Goal: Task Accomplishment & Management: Complete application form

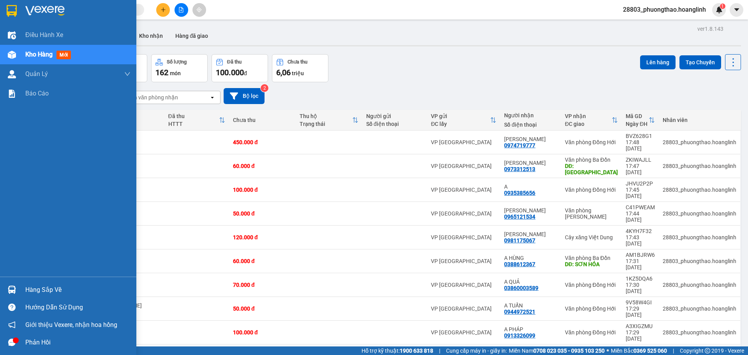
click at [48, 49] on div "Kho hàng mới" at bounding box center [49, 54] width 49 height 10
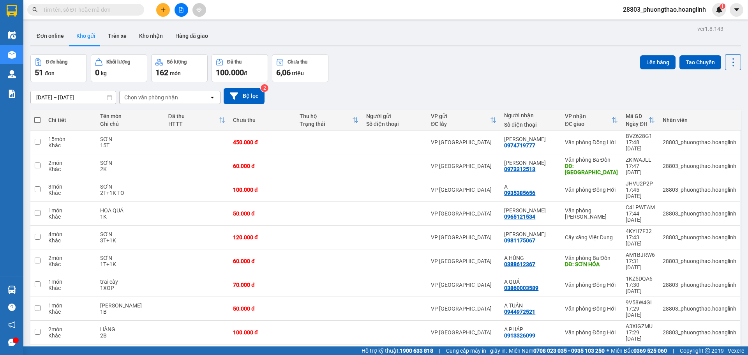
click at [161, 102] on div "Chọn văn phòng nhận" at bounding box center [165, 97] width 90 height 12
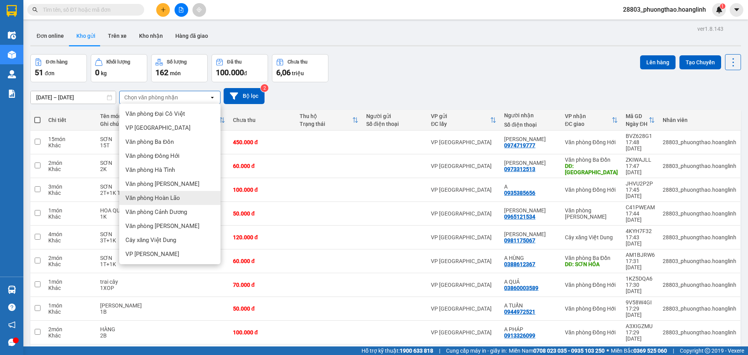
click at [164, 198] on span "Văn phòng Hoàn Lão" at bounding box center [152, 198] width 55 height 8
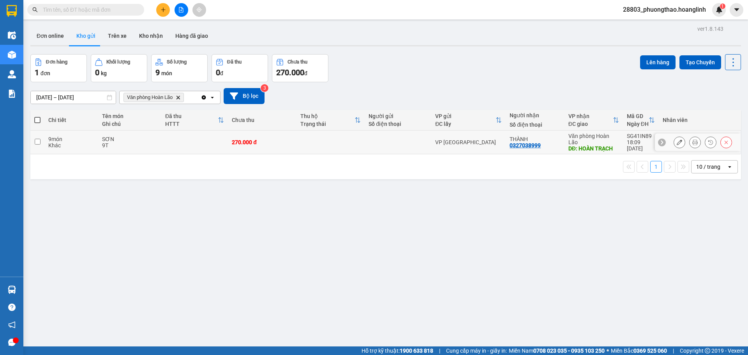
click at [162, 140] on td at bounding box center [194, 142] width 67 height 24
checkbox input "true"
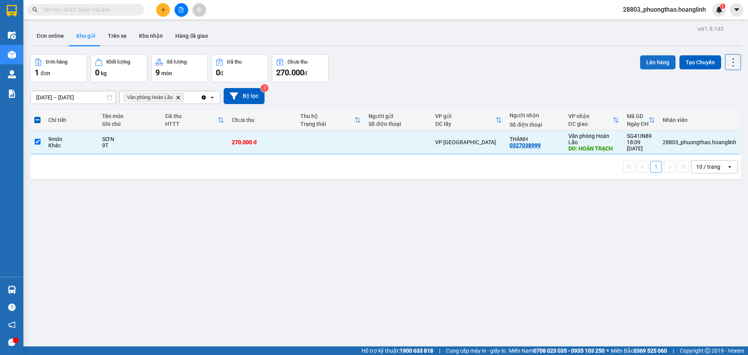
click at [647, 63] on button "Lên hàng" at bounding box center [657, 62] width 35 height 14
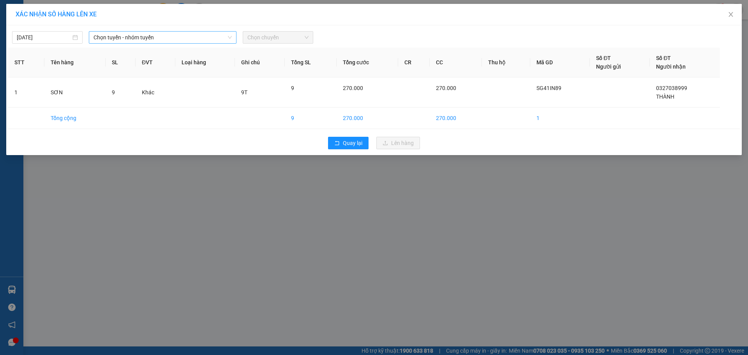
drag, startPoint x: 96, startPoint y: 35, endPoint x: 97, endPoint y: 43, distance: 7.9
click at [96, 37] on span "Chọn tuyến - nhóm tuyến" at bounding box center [162, 38] width 138 height 12
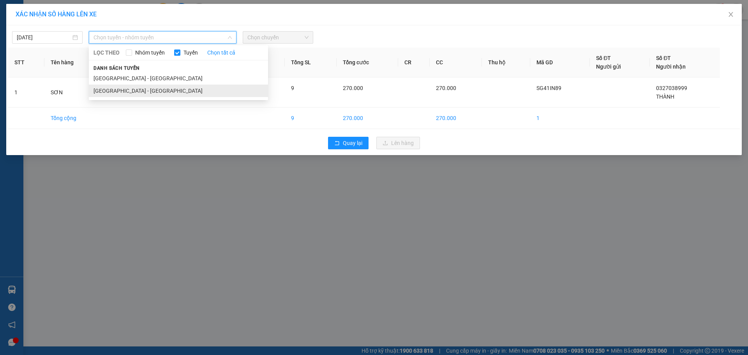
click at [104, 92] on li "[GEOGRAPHIC_DATA] - [GEOGRAPHIC_DATA]" at bounding box center [178, 91] width 179 height 12
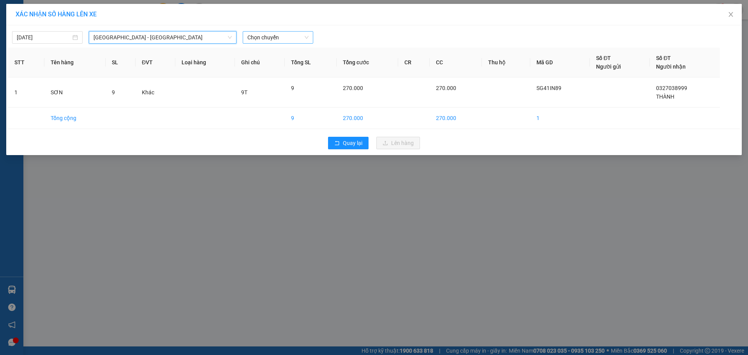
click at [281, 38] on span "Chọn chuyến" at bounding box center [277, 38] width 61 height 12
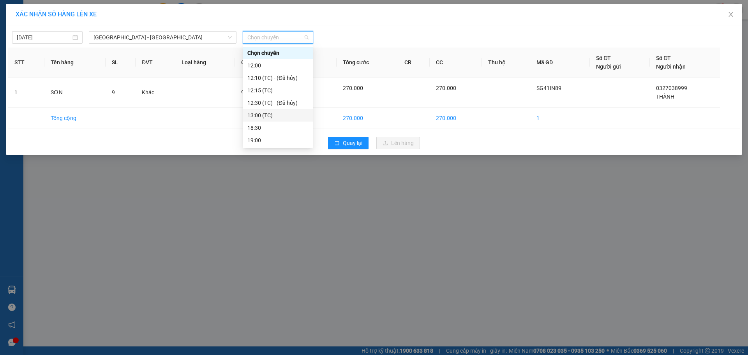
click at [267, 126] on div "18:30" at bounding box center [277, 127] width 61 height 9
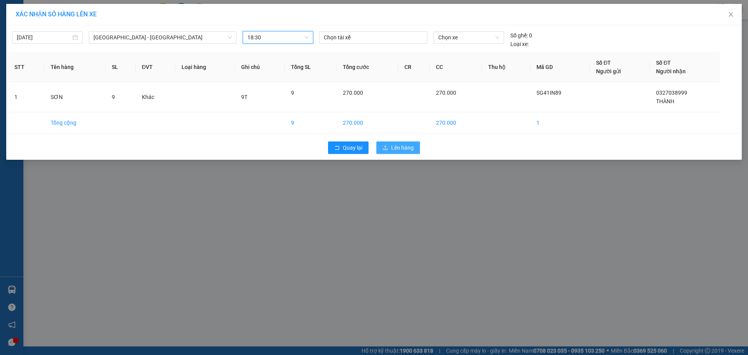
click at [386, 150] on icon "upload" at bounding box center [385, 147] width 5 height 4
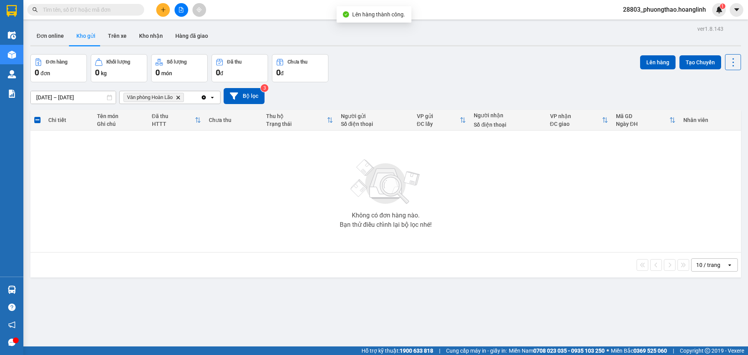
click at [180, 97] on icon "Văn phòng Hoàn Lão, close by backspace" at bounding box center [178, 97] width 4 height 4
click at [180, 97] on div "Chọn văn phòng nhận" at bounding box center [165, 97] width 90 height 12
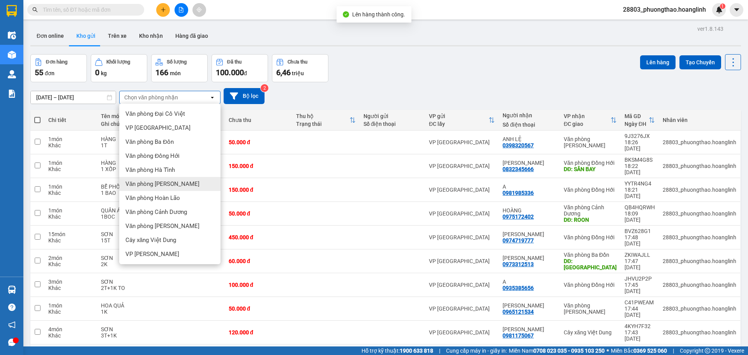
click at [160, 182] on span "Văn phòng [PERSON_NAME]" at bounding box center [162, 184] width 74 height 8
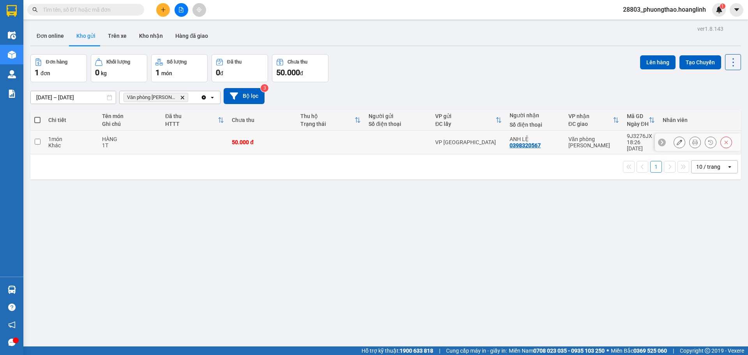
click at [268, 141] on div "50.000 đ" at bounding box center [262, 142] width 61 height 6
checkbox input "true"
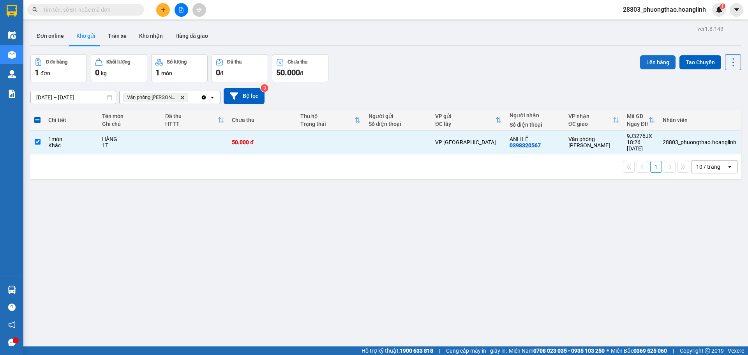
click at [655, 60] on button "Lên hàng" at bounding box center [657, 62] width 35 height 14
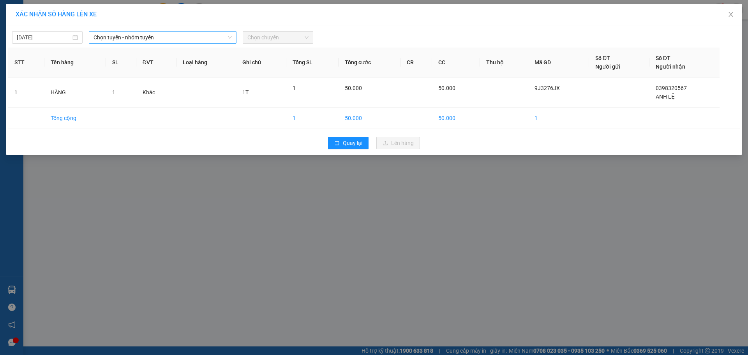
click at [130, 36] on span "Chọn tuyến - nhóm tuyến" at bounding box center [162, 38] width 138 height 12
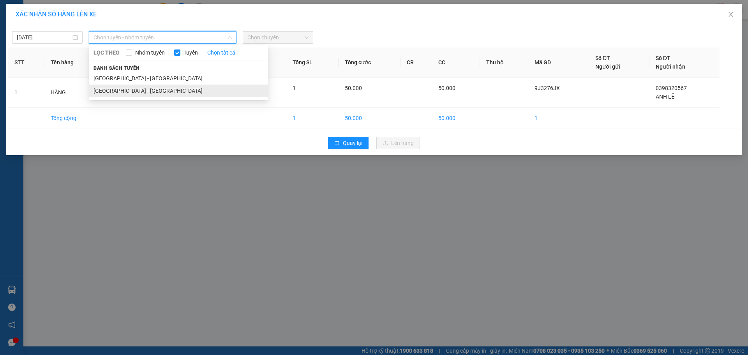
click at [117, 91] on li "[GEOGRAPHIC_DATA] - [GEOGRAPHIC_DATA]" at bounding box center [178, 91] width 179 height 12
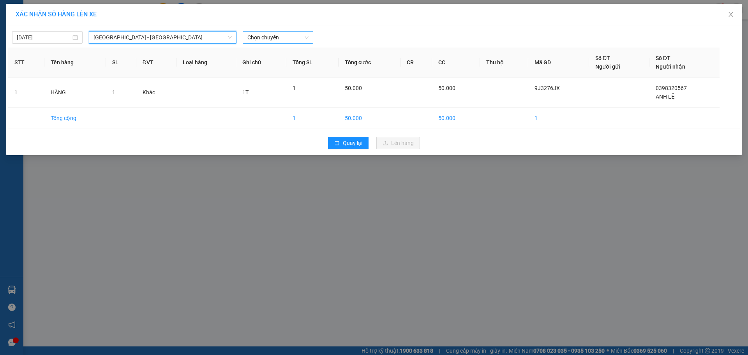
click at [275, 41] on span "Chọn chuyến" at bounding box center [277, 38] width 61 height 12
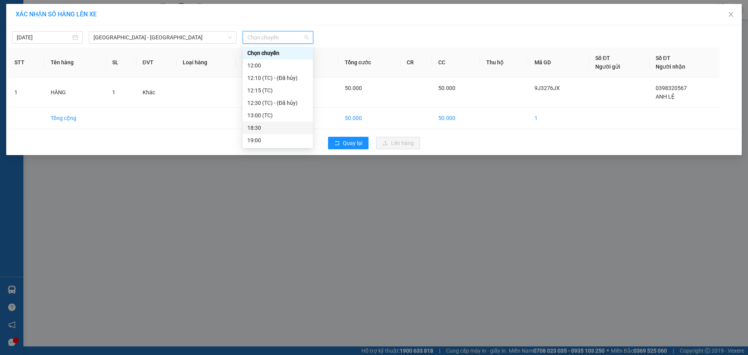
click at [279, 127] on div "18:30" at bounding box center [277, 127] width 61 height 9
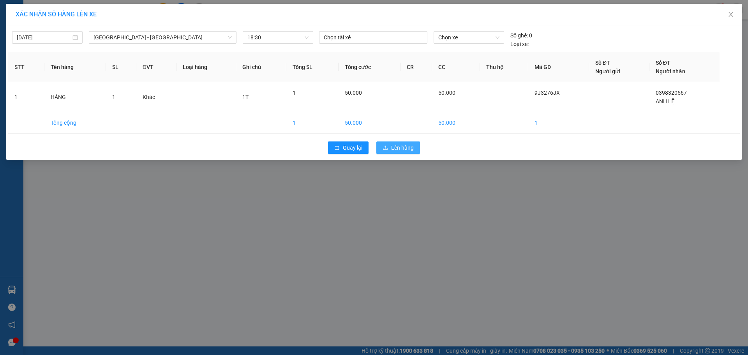
click at [398, 148] on span "Lên hàng" at bounding box center [402, 147] width 23 height 9
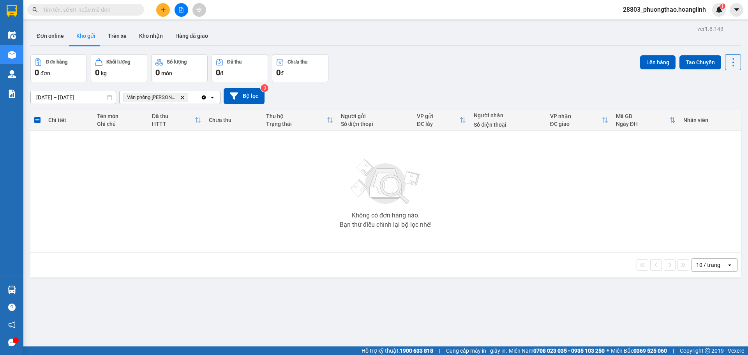
click at [175, 100] on span "Văn phòng [PERSON_NAME]" at bounding box center [155, 97] width 65 height 9
click at [180, 97] on icon "Delete" at bounding box center [182, 97] width 5 height 5
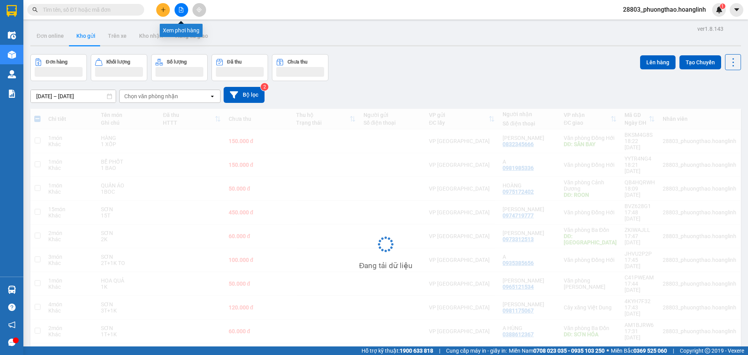
drag, startPoint x: 182, startPoint y: 7, endPoint x: 100, endPoint y: 12, distance: 82.3
click at [181, 7] on icon "file-add" at bounding box center [180, 9] width 5 height 5
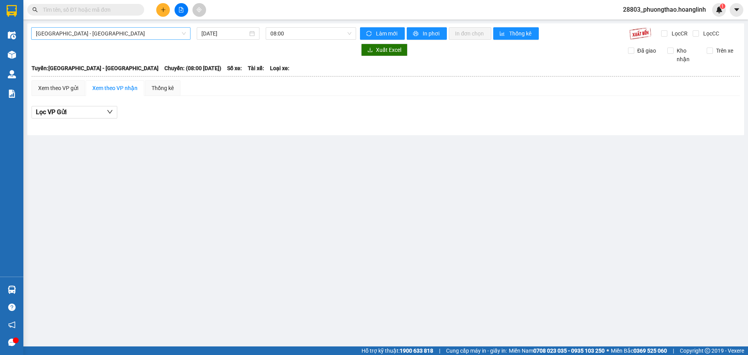
click at [71, 32] on span "[GEOGRAPHIC_DATA] - [GEOGRAPHIC_DATA]" at bounding box center [111, 34] width 150 height 12
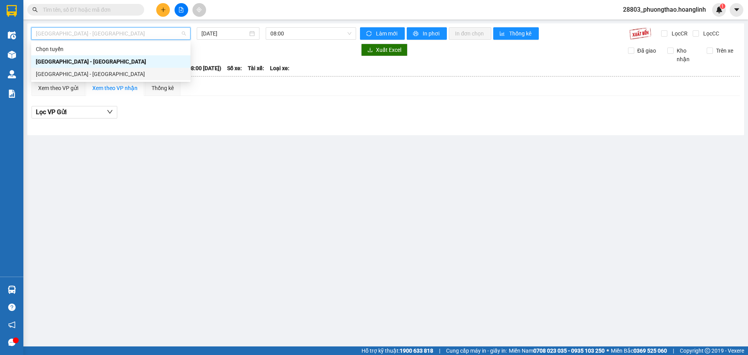
click at [54, 74] on div "[GEOGRAPHIC_DATA] - [GEOGRAPHIC_DATA]" at bounding box center [111, 74] width 150 height 9
type input "[DATE]"
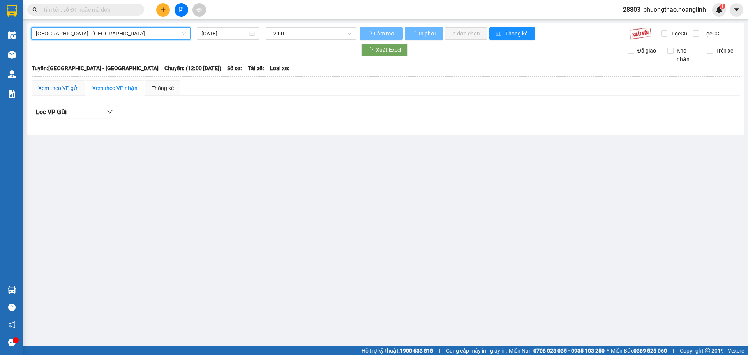
click at [54, 88] on div "Xem theo VP gửi" at bounding box center [58, 88] width 40 height 9
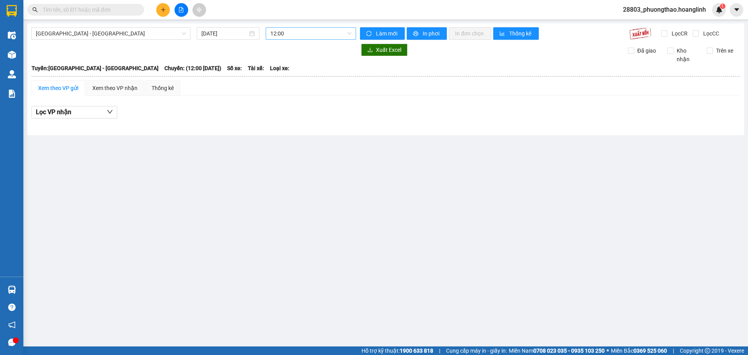
drag, startPoint x: 279, startPoint y: 32, endPoint x: 279, endPoint y: 37, distance: 5.1
click at [279, 33] on span "12:00" at bounding box center [310, 34] width 81 height 12
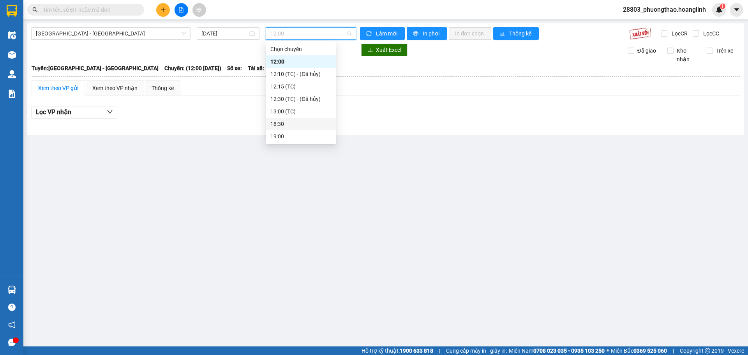
click at [281, 126] on div "18:30" at bounding box center [300, 124] width 61 height 9
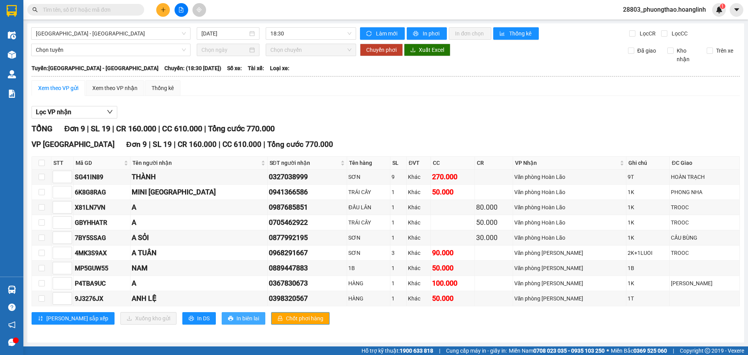
click at [222, 324] on button "In biên lai" at bounding box center [244, 318] width 44 height 12
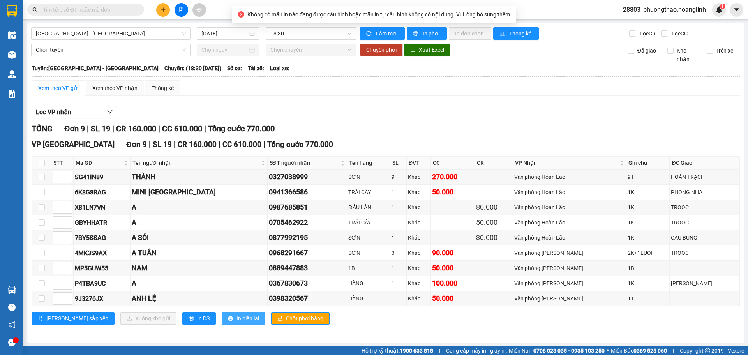
click at [236, 317] on span "In biên lai" at bounding box center [247, 318] width 23 height 9
click at [182, 314] on button "In DS" at bounding box center [198, 318] width 33 height 12
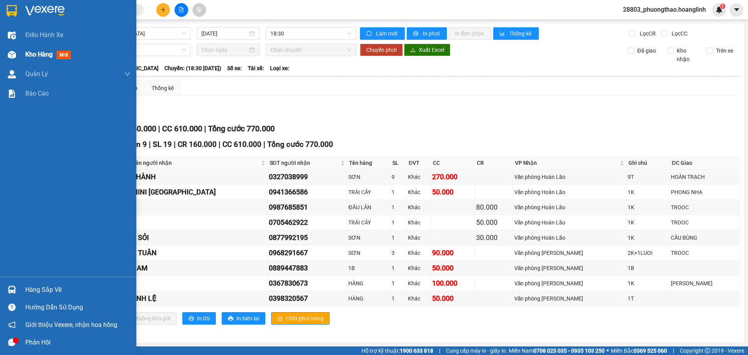
click at [28, 53] on span "Kho hàng" at bounding box center [38, 54] width 27 height 7
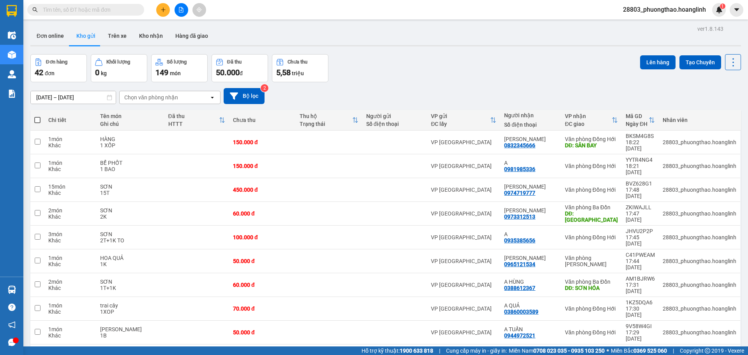
click at [161, 96] on div "Chọn văn phòng nhận" at bounding box center [151, 97] width 54 height 8
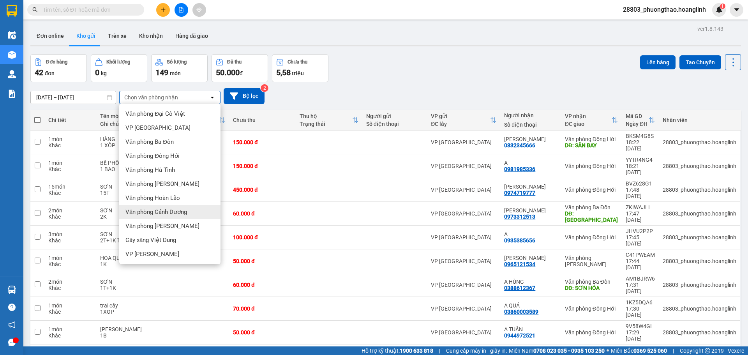
click at [169, 216] on div "Văn phòng Cảnh Dương" at bounding box center [169, 212] width 101 height 14
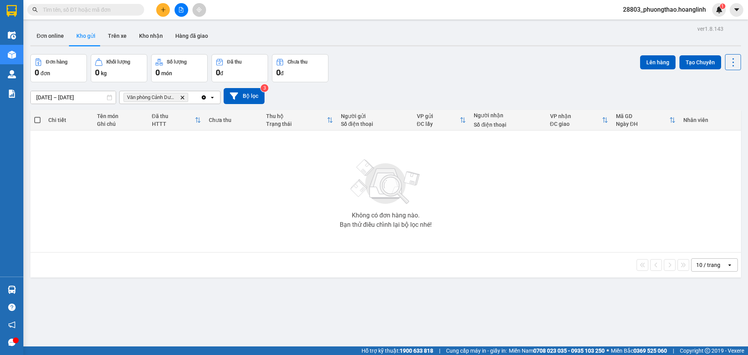
click at [183, 98] on icon "Delete" at bounding box center [182, 97] width 5 height 5
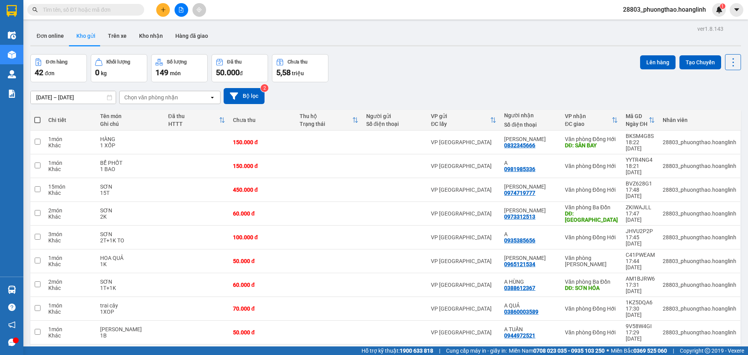
scroll to position [36, 0]
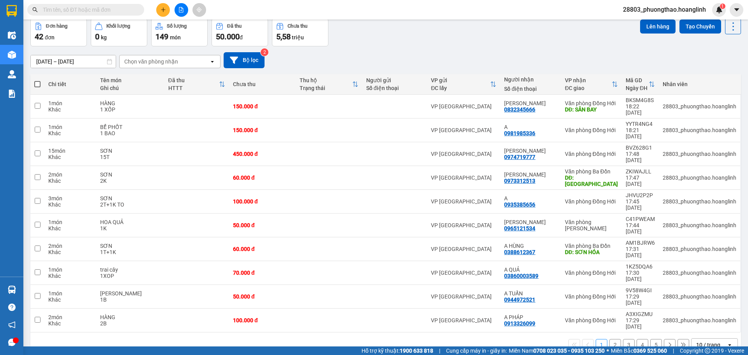
click at [609, 339] on button "2" at bounding box center [615, 345] width 12 height 12
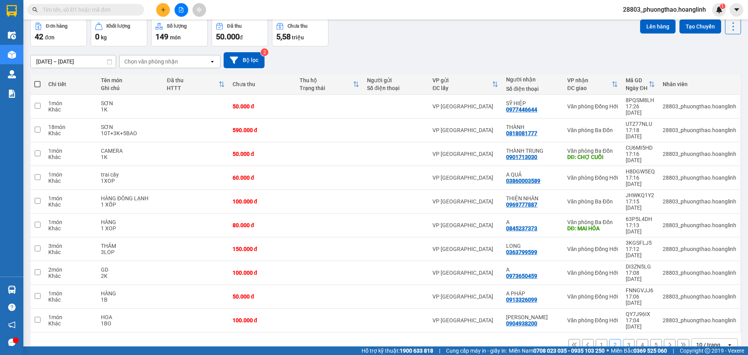
click at [626, 339] on button "3" at bounding box center [629, 345] width 12 height 12
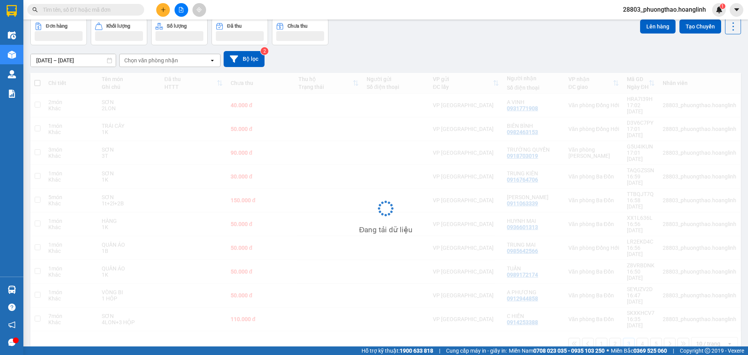
click at [638, 280] on div "Chi tiết Tên món Ghi chú Đã thu HTTT Chưa thu Thu hộ Trạng thái Người gửi Số đi…" at bounding box center [385, 214] width 710 height 283
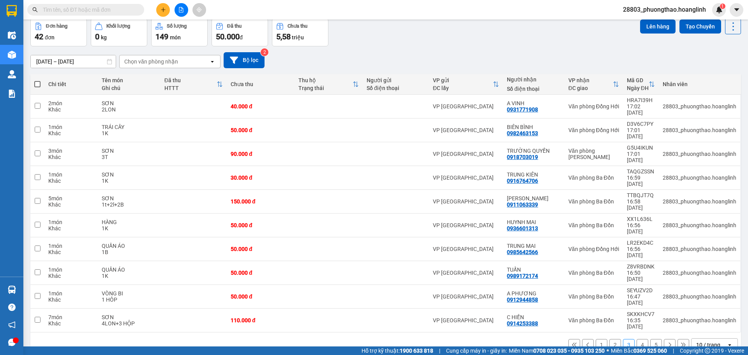
click at [639, 339] on button "4" at bounding box center [642, 345] width 12 height 12
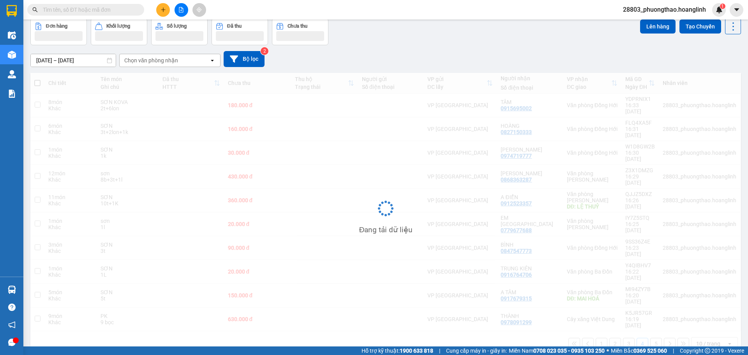
click at [653, 282] on div "Đang tải dữ liệu" at bounding box center [385, 214] width 710 height 283
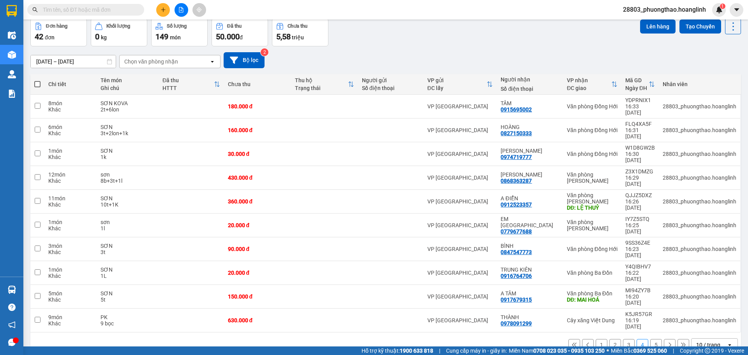
click at [653, 339] on button "5" at bounding box center [656, 345] width 12 height 12
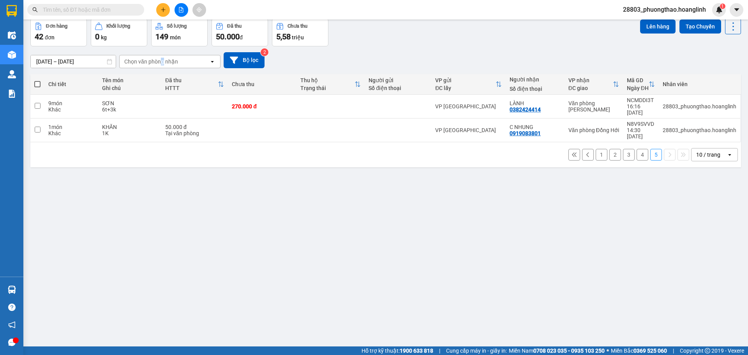
click at [162, 61] on div "Chọn văn phòng nhận" at bounding box center [151, 62] width 54 height 8
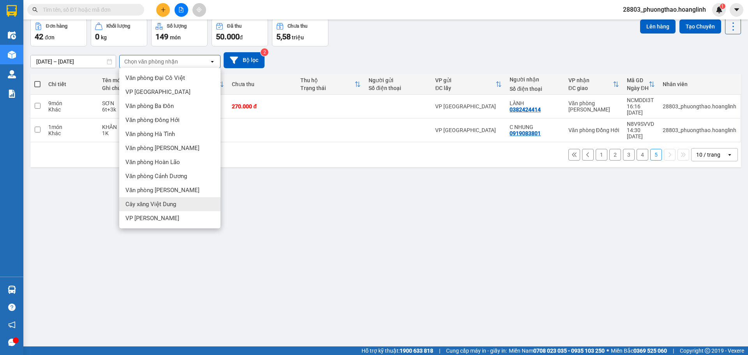
click at [175, 206] on span "Cây xăng Việt Dung" at bounding box center [150, 204] width 51 height 8
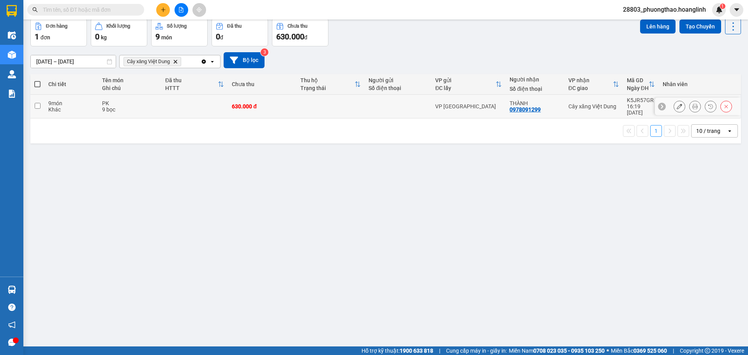
drag, startPoint x: 267, startPoint y: 108, endPoint x: 546, endPoint y: 109, distance: 278.5
click at [268, 107] on td "630.000 đ" at bounding box center [262, 107] width 69 height 24
checkbox input "true"
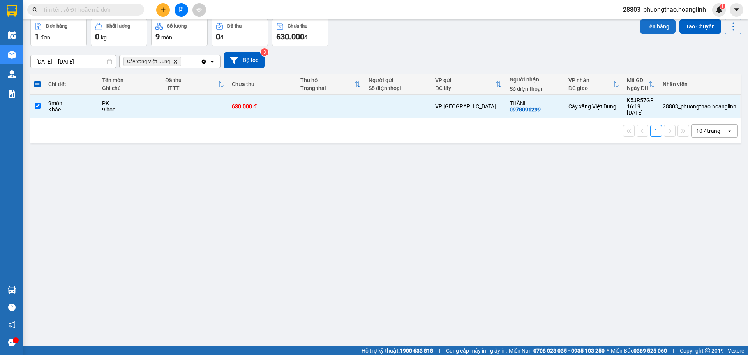
click at [651, 26] on button "Lên hàng" at bounding box center [657, 26] width 35 height 14
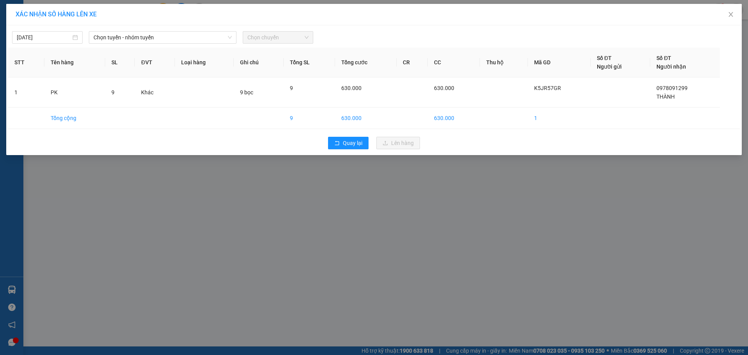
click at [134, 44] on div "[DATE] Chọn tuyến - nhóm tuyến Chọn chuyến STT Tên hàng SL ĐVT Loại hàng Ghi ch…" at bounding box center [373, 90] width 735 height 130
click at [130, 37] on span "Chọn tuyến - nhóm tuyến" at bounding box center [162, 38] width 138 height 12
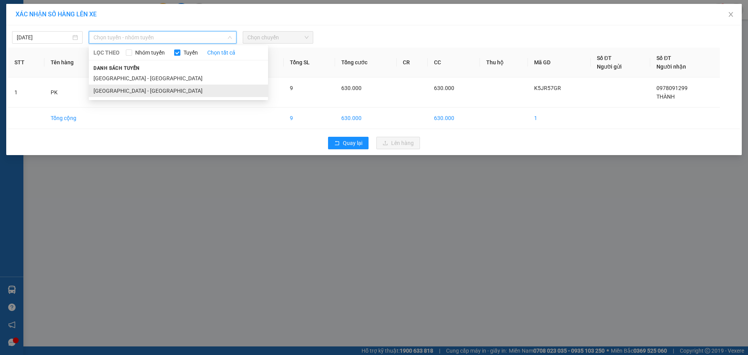
click at [120, 88] on li "[GEOGRAPHIC_DATA] - [GEOGRAPHIC_DATA]" at bounding box center [178, 91] width 179 height 12
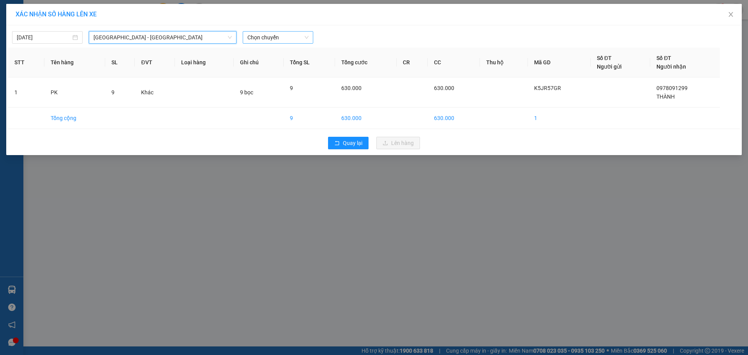
click at [287, 37] on span "Chọn chuyến" at bounding box center [277, 38] width 61 height 12
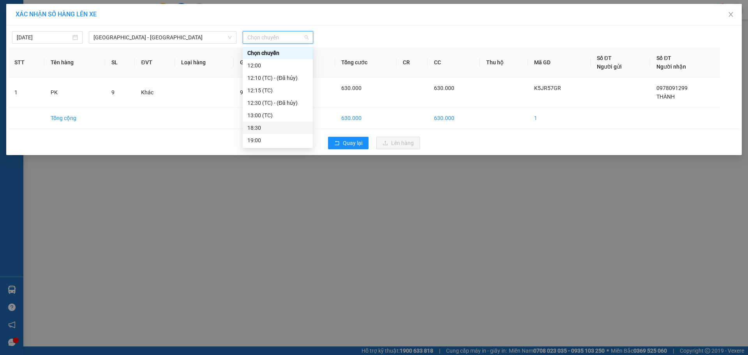
click at [272, 124] on div "18:30" at bounding box center [277, 127] width 61 height 9
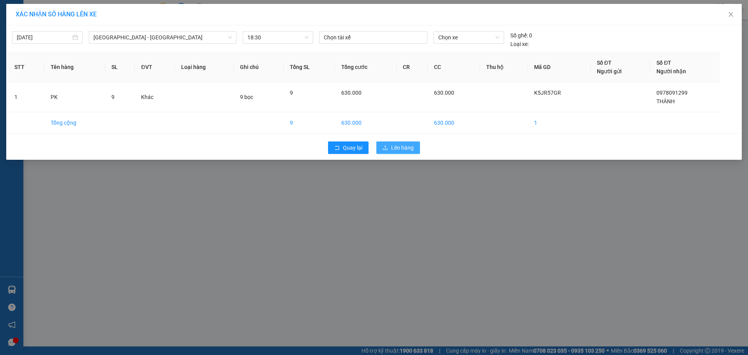
click at [398, 141] on button "Lên hàng" at bounding box center [398, 147] width 44 height 12
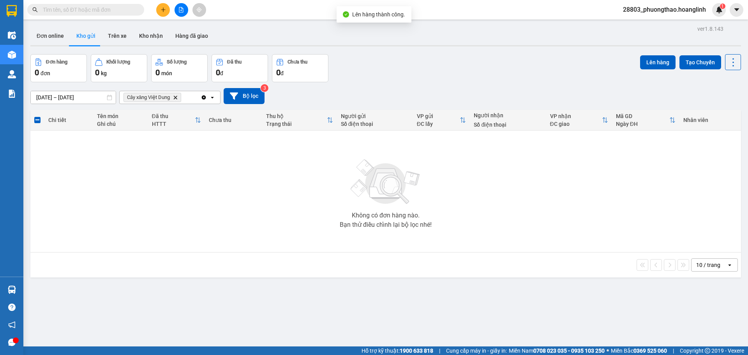
click at [174, 97] on icon "Delete" at bounding box center [175, 97] width 5 height 5
click at [174, 97] on div "Chọn văn phòng nhận" at bounding box center [151, 97] width 54 height 8
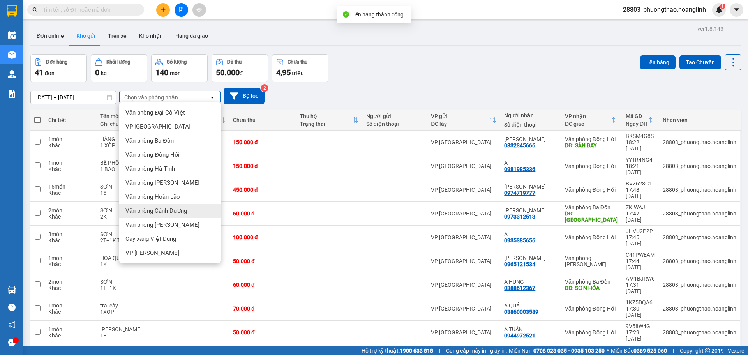
click at [159, 213] on span "Văn phòng Cảnh Dương" at bounding box center [156, 211] width 62 height 8
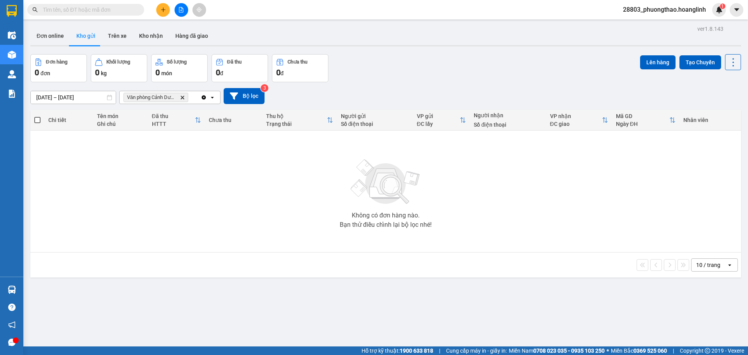
click at [182, 99] on icon "Delete" at bounding box center [182, 97] width 5 height 5
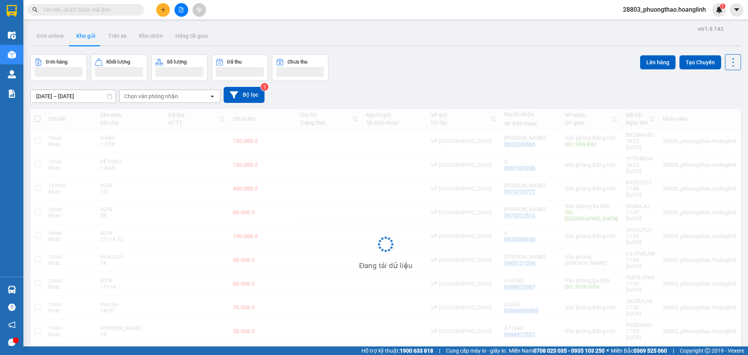
click at [184, 17] on div "Kết quả tìm kiếm ( 0 ) Bộ lọc Ngày tạo đơn gần nhất No Data 28803_phuongthao.ho…" at bounding box center [374, 9] width 748 height 19
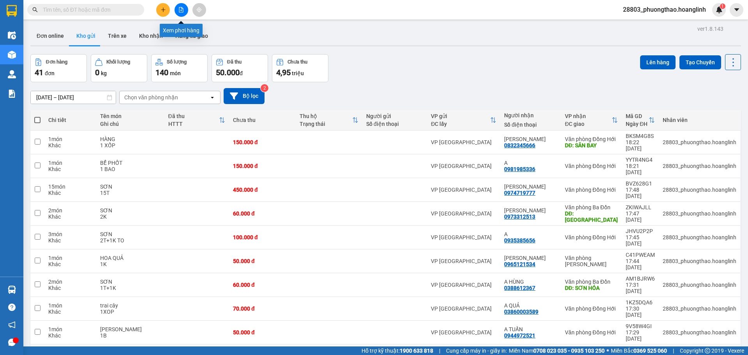
click at [186, 11] on button at bounding box center [182, 10] width 14 height 14
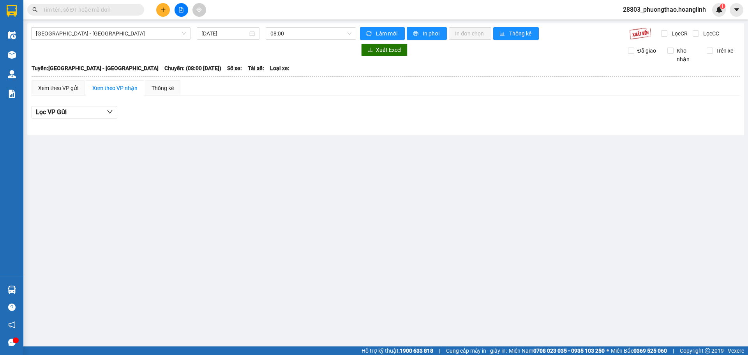
drag, startPoint x: 110, startPoint y: 32, endPoint x: 105, endPoint y: 40, distance: 9.3
click at [110, 32] on span "[GEOGRAPHIC_DATA] - [GEOGRAPHIC_DATA]" at bounding box center [111, 34] width 150 height 12
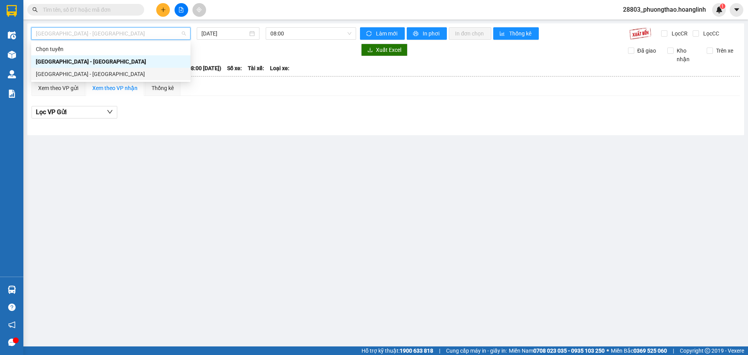
click at [81, 72] on div "[GEOGRAPHIC_DATA] - [GEOGRAPHIC_DATA]" at bounding box center [111, 74] width 150 height 9
type input "[DATE]"
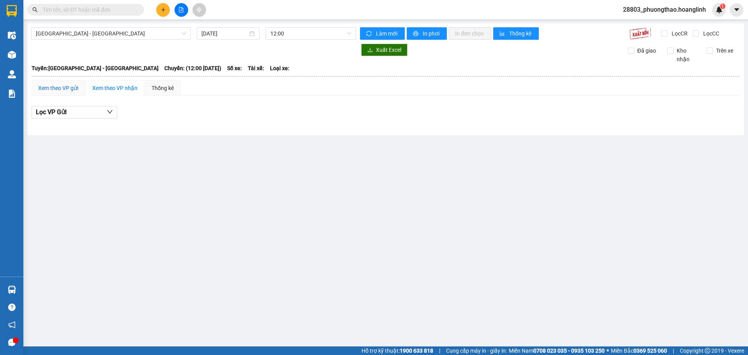
click at [60, 88] on div "Xem theo VP gửi" at bounding box center [58, 88] width 40 height 9
click at [291, 36] on span "12:00" at bounding box center [310, 34] width 81 height 12
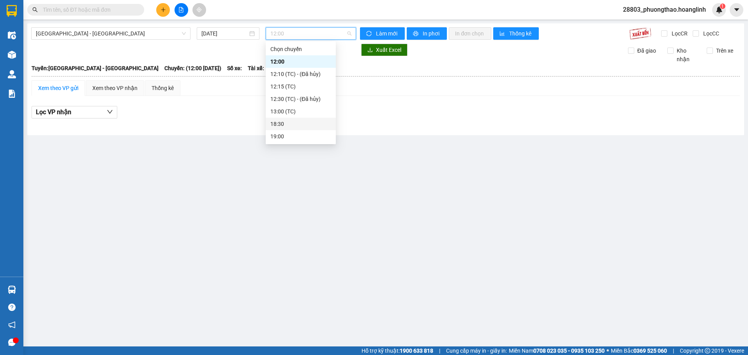
click at [287, 123] on div "18:30" at bounding box center [300, 124] width 61 height 9
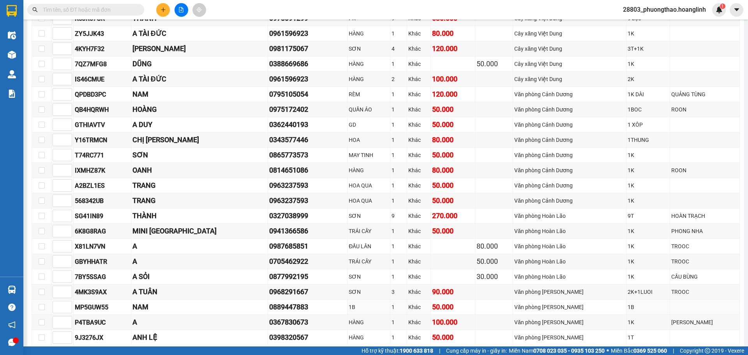
scroll to position [197, 0]
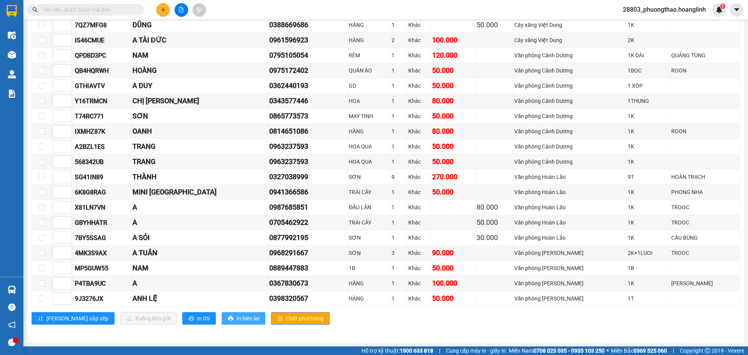
click at [236, 320] on span "In biên lai" at bounding box center [247, 318] width 23 height 9
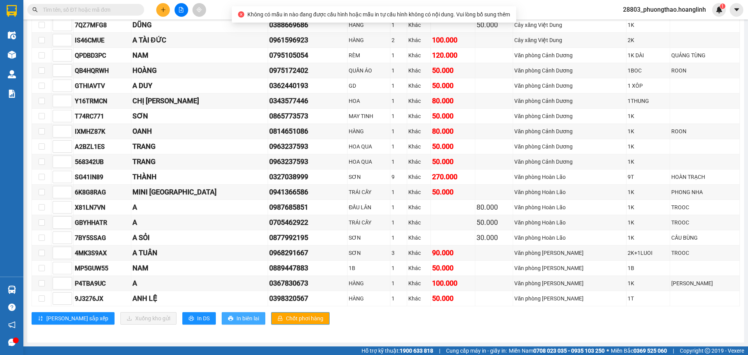
click at [236, 315] on span "In biên lai" at bounding box center [247, 318] width 23 height 9
click at [197, 320] on span "In DS" at bounding box center [203, 318] width 12 height 9
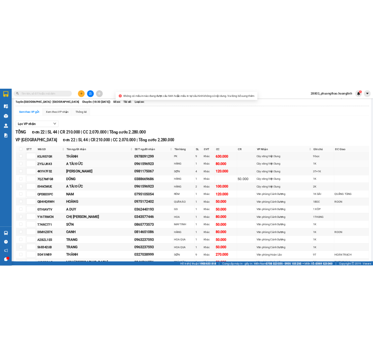
scroll to position [0, 0]
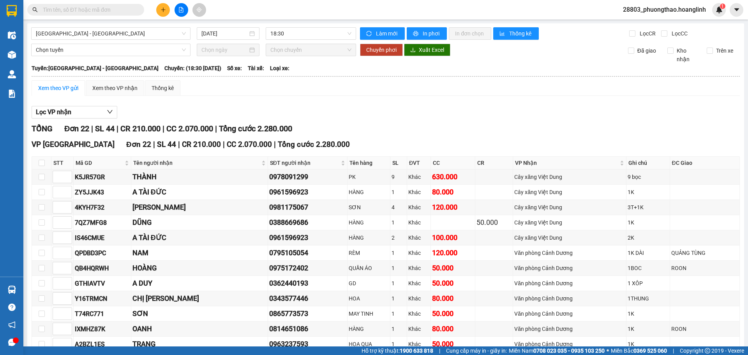
click at [166, 17] on div "Kết quả tìm kiếm ( 0 ) Bộ lọc Ngày tạo đơn gần nhất No Data 28803_phuongthao.ho…" at bounding box center [374, 9] width 748 height 19
click at [165, 11] on icon "plus" at bounding box center [162, 9] width 5 height 5
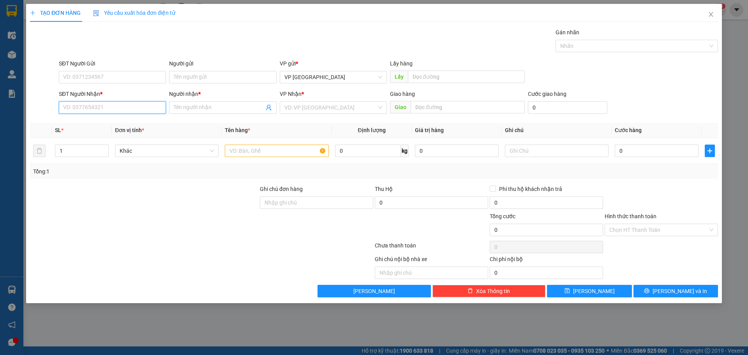
click at [129, 112] on input "SĐT Người Nhận *" at bounding box center [112, 107] width 107 height 12
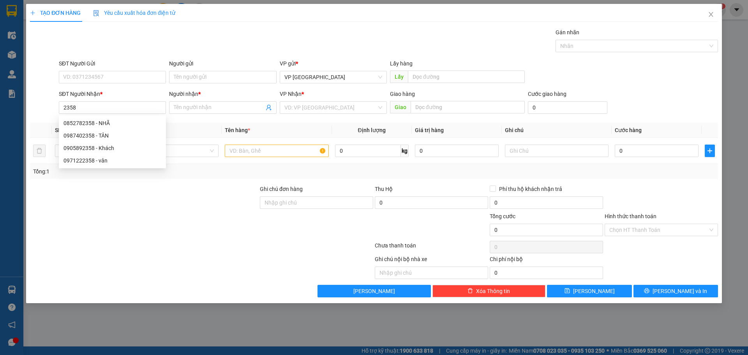
click at [102, 96] on b "*" at bounding box center [101, 94] width 2 height 6
click at [102, 101] on input "2358" at bounding box center [112, 107] width 107 height 12
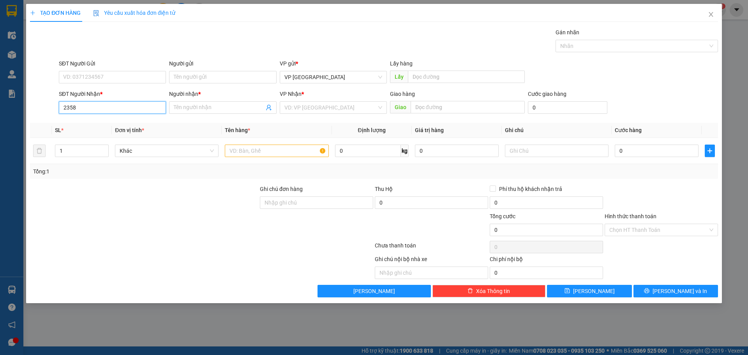
drag, startPoint x: 100, startPoint y: 109, endPoint x: 0, endPoint y: 109, distance: 99.3
click at [37, 124] on div "Transit Pickup Surcharge Ids Transit Deliver Surcharge Ids Transit Deliver Surc…" at bounding box center [374, 162] width 688 height 269
drag, startPoint x: 103, startPoint y: 108, endPoint x: 0, endPoint y: 136, distance: 106.4
click at [0, 136] on div "TẠO ĐƠN HÀNG Yêu cầu xuất hóa đơn điện tử Transit Pickup Surcharge Ids Transit …" at bounding box center [374, 177] width 748 height 355
type input "0938807258"
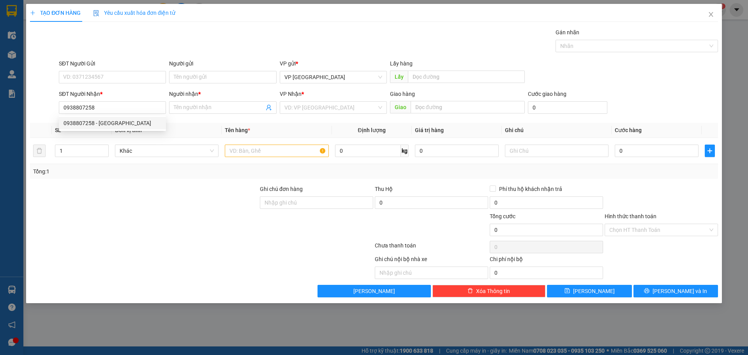
click at [111, 118] on body "Kết quả tìm kiếm ( 0 ) Bộ lọc Ngày tạo đơn gần nhất No Data 28803_phuongthao.ho…" at bounding box center [374, 177] width 748 height 355
click at [111, 118] on div "Transit Pickup Surcharge Ids Transit Deliver Surcharge Ids Transit Deliver Surc…" at bounding box center [374, 162] width 688 height 269
click at [107, 108] on input "0938807258" at bounding box center [112, 107] width 107 height 12
click at [112, 122] on div "0938807258 - [GEOGRAPHIC_DATA]" at bounding box center [112, 123] width 98 height 9
type input "[PERSON_NAME]"
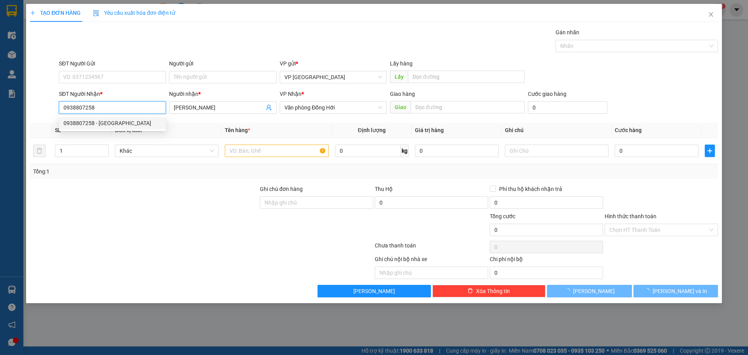
type input "50.000"
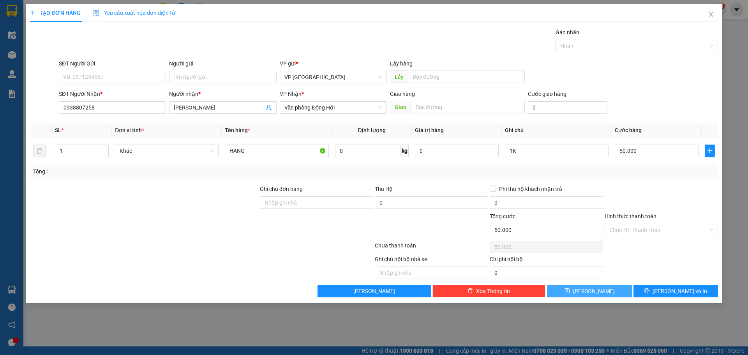
click at [590, 290] on span "[PERSON_NAME]" at bounding box center [594, 291] width 42 height 9
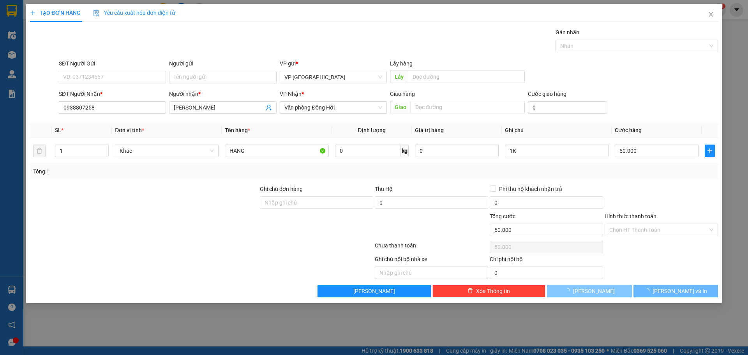
type input "0"
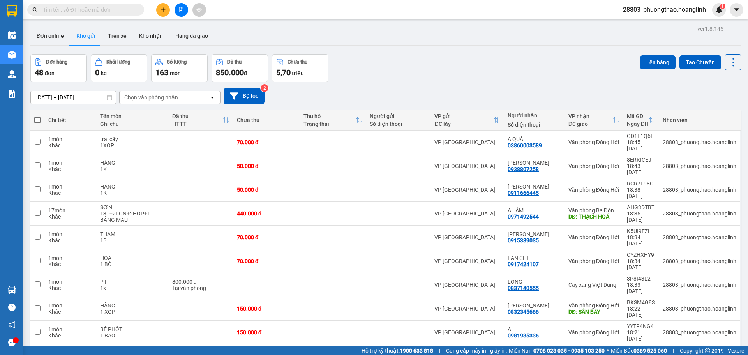
click at [171, 98] on div "Chọn văn phòng nhận" at bounding box center [151, 97] width 54 height 8
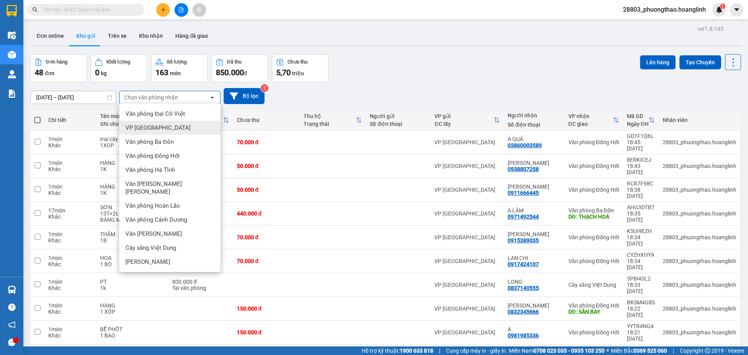
click at [165, 141] on span "Văn phòng Ba Đồn" at bounding box center [149, 142] width 48 height 8
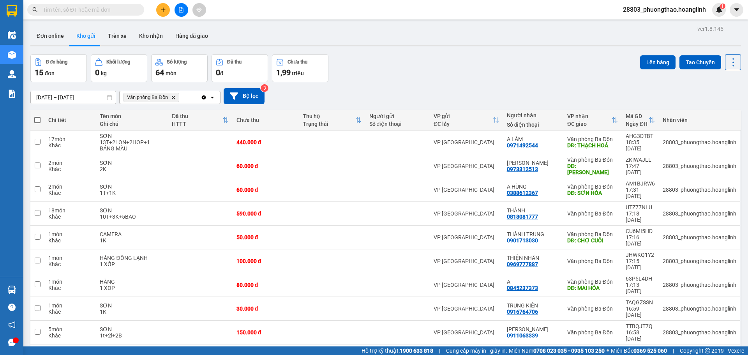
click at [37, 121] on span at bounding box center [37, 120] width 6 height 6
click at [37, 116] on input "checkbox" at bounding box center [37, 116] width 0 height 0
checkbox input "true"
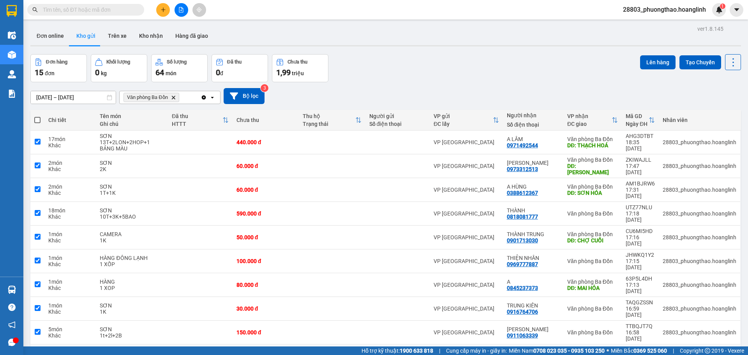
checkbox input "true"
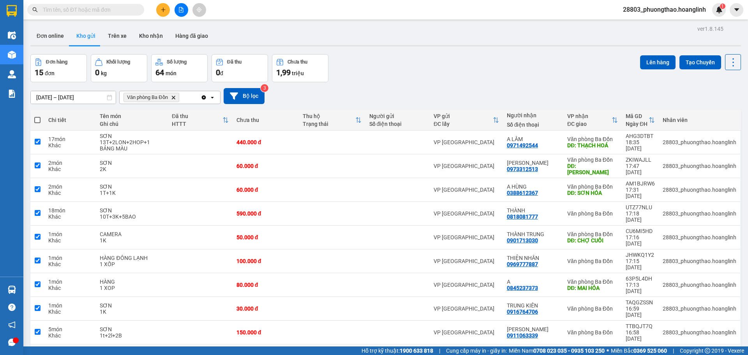
checkbox input "true"
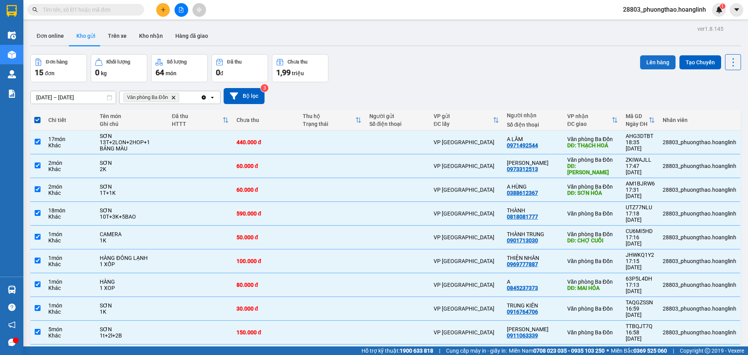
click at [656, 63] on button "Lên hàng" at bounding box center [657, 62] width 35 height 14
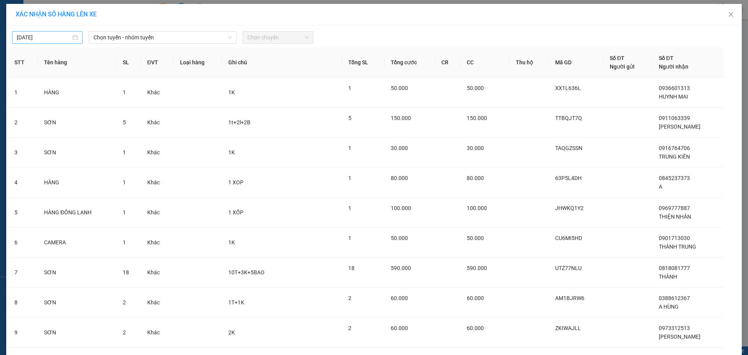
click at [53, 37] on input "[DATE]" at bounding box center [44, 37] width 54 height 9
type input "[DATE]"
click at [113, 36] on span "Chọn tuyến - nhóm tuyến" at bounding box center [162, 38] width 138 height 12
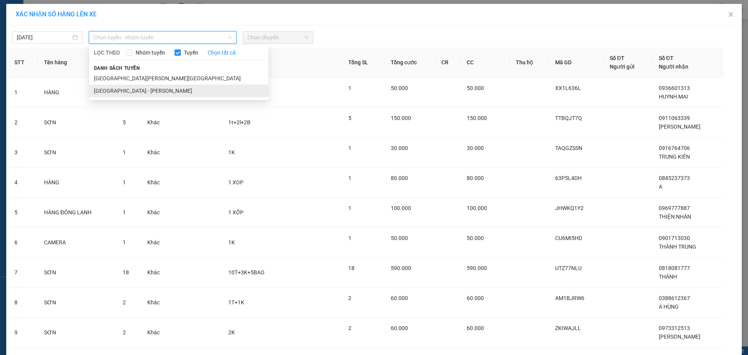
click at [120, 91] on li "[GEOGRAPHIC_DATA] - [GEOGRAPHIC_DATA]" at bounding box center [178, 91] width 179 height 12
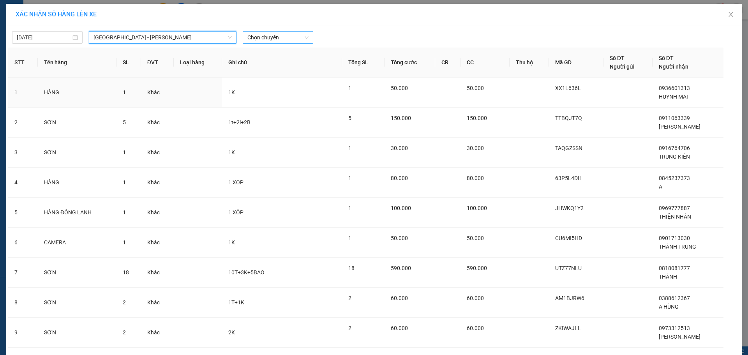
click at [291, 33] on span "Chọn chuyến" at bounding box center [277, 38] width 61 height 12
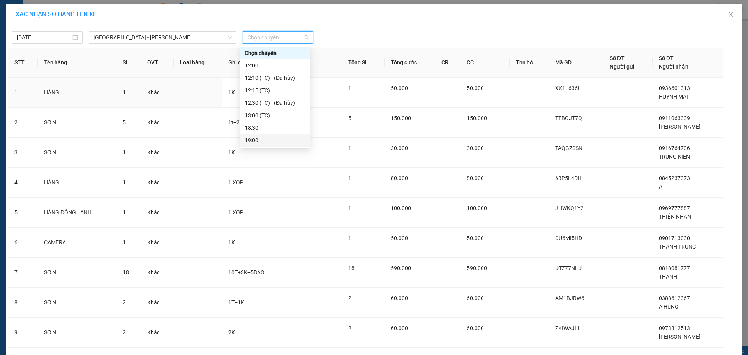
scroll to position [25, 0]
click at [265, 116] on div "19:00" at bounding box center [275, 115] width 61 height 9
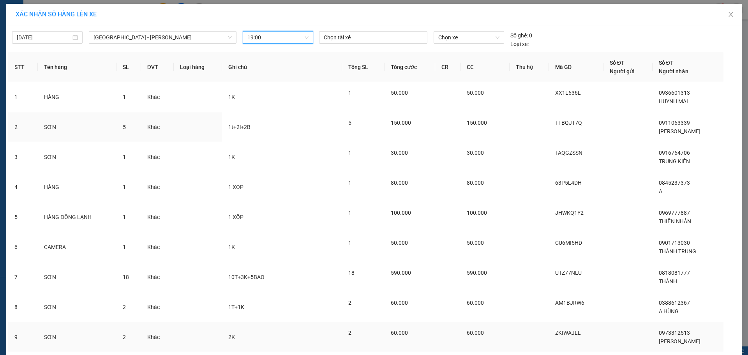
scroll to position [84, 0]
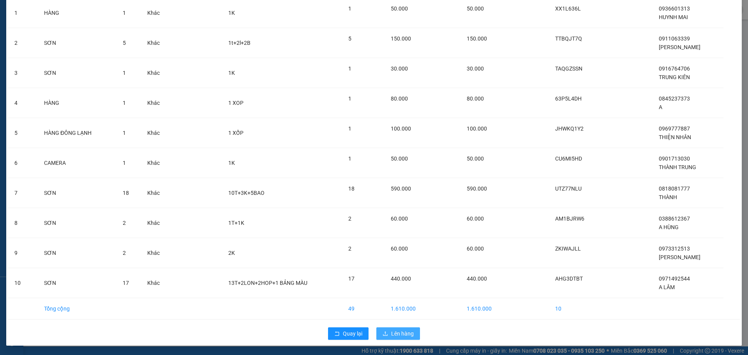
click at [391, 331] on span "Lên hàng" at bounding box center [402, 333] width 23 height 9
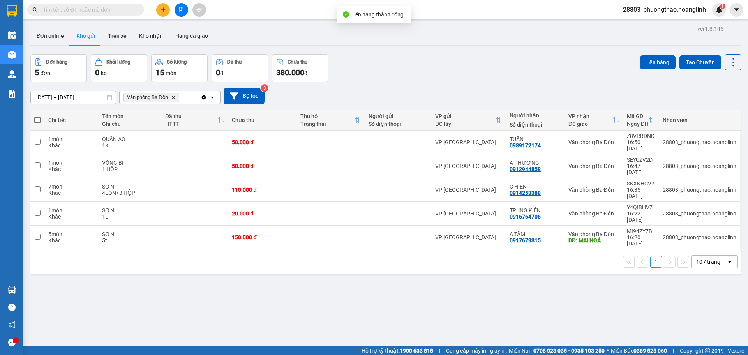
click at [38, 120] on span at bounding box center [37, 120] width 6 height 6
click at [37, 116] on input "checkbox" at bounding box center [37, 116] width 0 height 0
checkbox input "true"
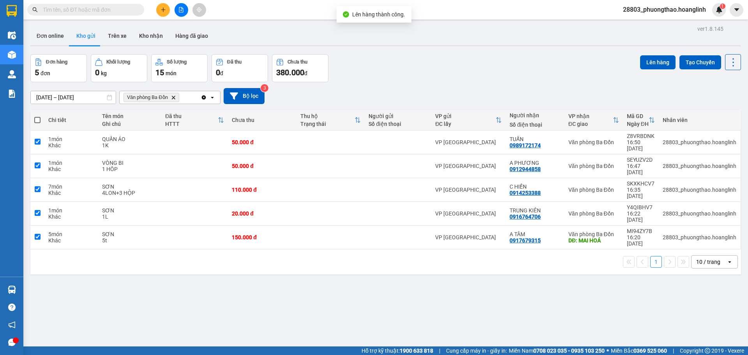
checkbox input "true"
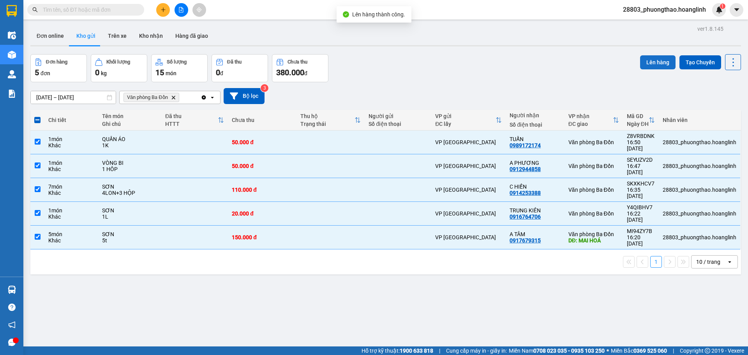
click at [643, 65] on button "Lên hàng" at bounding box center [657, 62] width 35 height 14
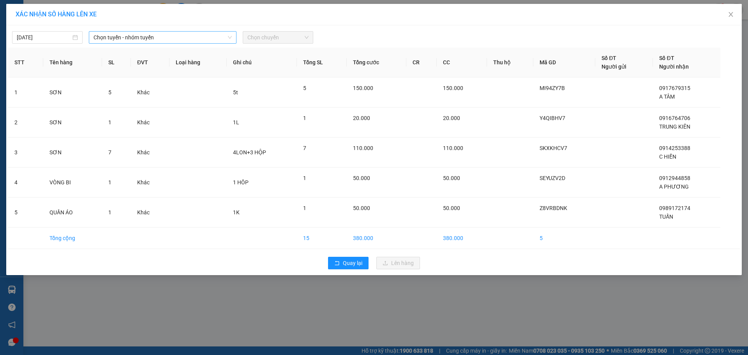
click at [106, 38] on span "Chọn tuyến - nhóm tuyến" at bounding box center [162, 38] width 138 height 12
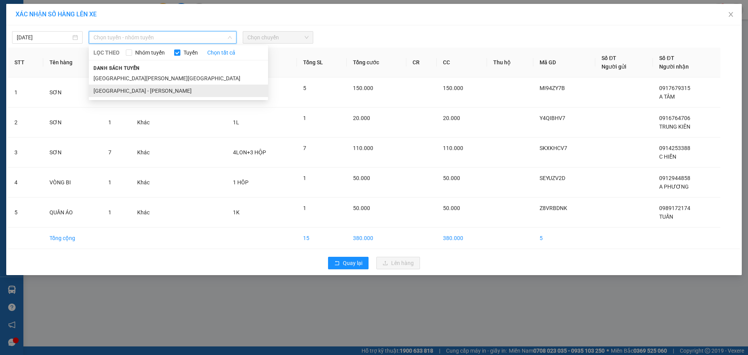
click at [114, 89] on li "[GEOGRAPHIC_DATA] - [GEOGRAPHIC_DATA]" at bounding box center [178, 91] width 179 height 12
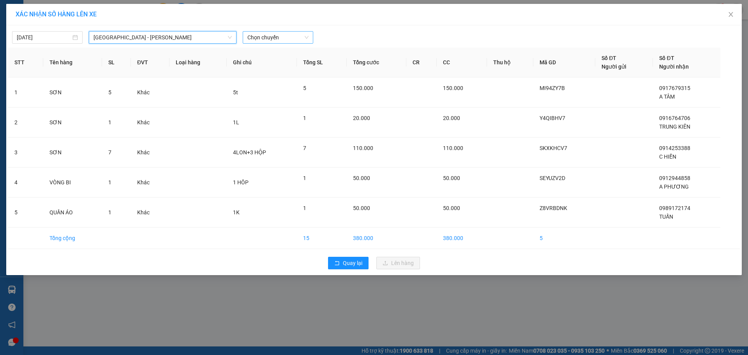
click at [262, 39] on span "Chọn chuyến" at bounding box center [277, 38] width 61 height 12
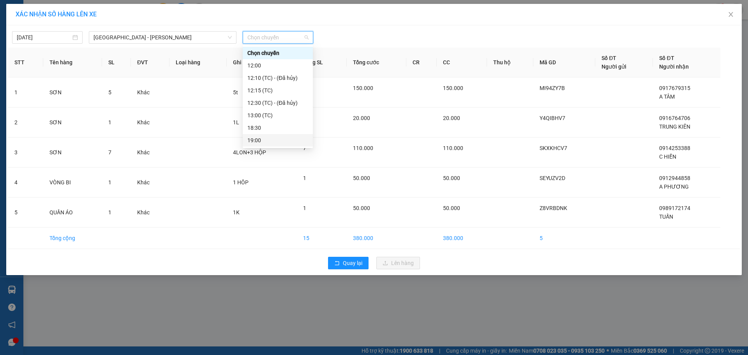
click at [276, 141] on div "19:00" at bounding box center [277, 140] width 61 height 9
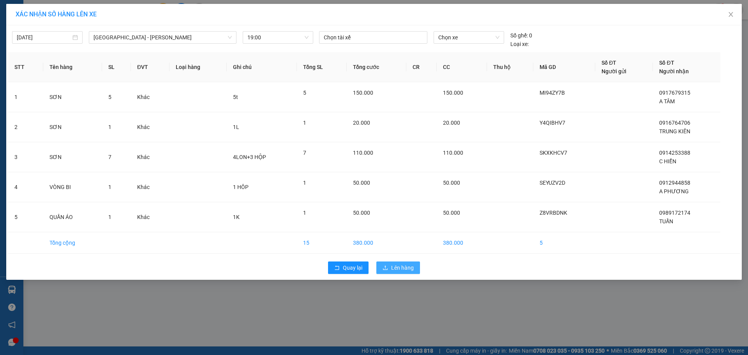
click at [403, 271] on span "Lên hàng" at bounding box center [402, 267] width 23 height 9
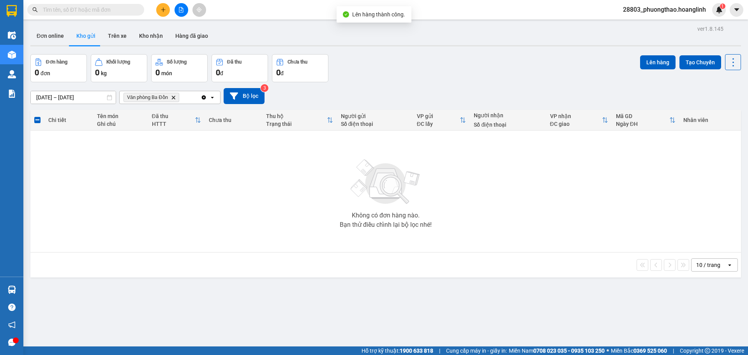
scroll to position [36, 0]
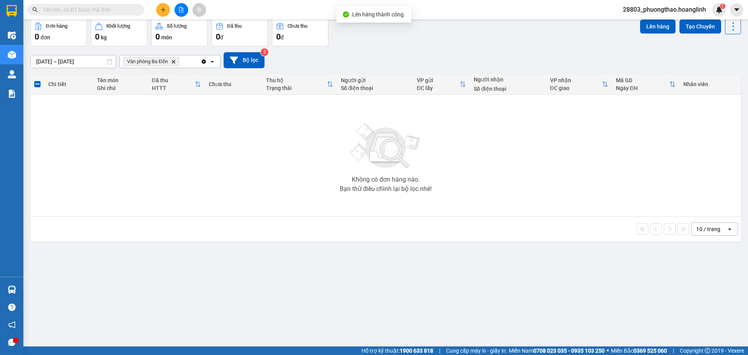
click at [172, 62] on icon "Delete" at bounding box center [173, 61] width 5 height 5
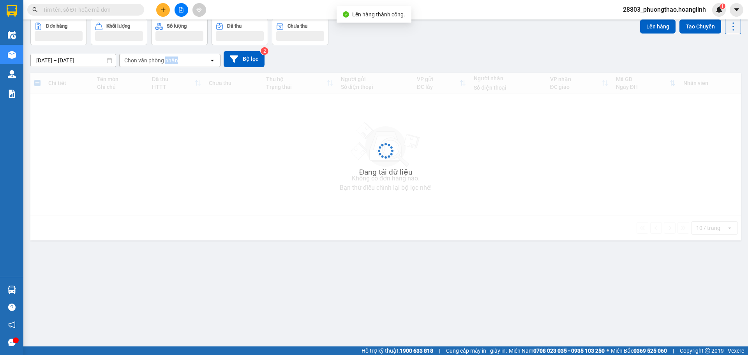
click at [172, 62] on div "Chọn văn phòng nhận" at bounding box center [151, 60] width 54 height 8
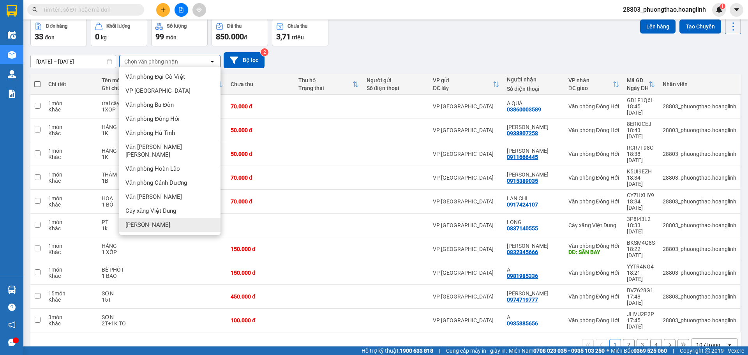
click at [160, 224] on div "VP [PERSON_NAME]" at bounding box center [169, 225] width 101 height 14
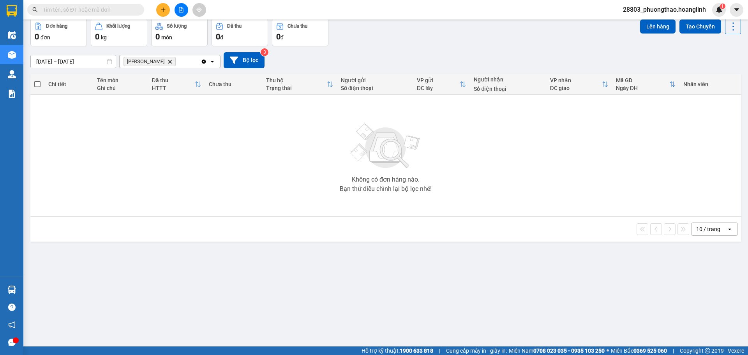
click at [167, 60] on icon "Delete" at bounding box center [169, 61] width 5 height 5
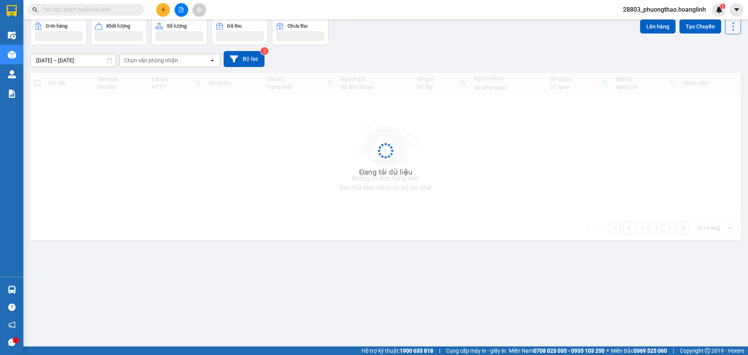
click at [162, 61] on div "Chọn văn phòng nhận" at bounding box center [151, 60] width 54 height 8
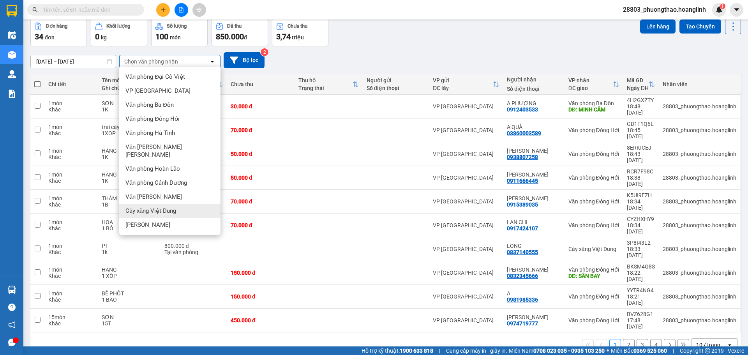
click at [181, 204] on div "Cây xăng Việt Dung" at bounding box center [169, 211] width 101 height 14
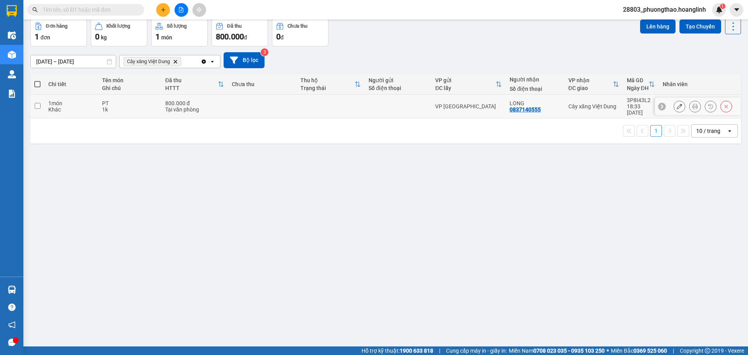
click at [222, 107] on div "Tại văn phòng" at bounding box center [194, 109] width 59 height 6
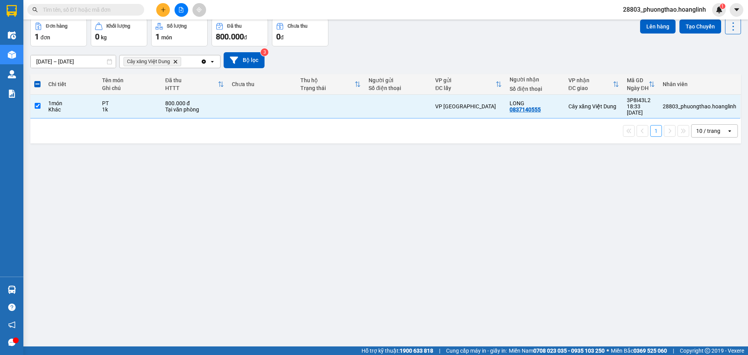
click at [174, 61] on icon "Delete" at bounding box center [175, 61] width 5 height 5
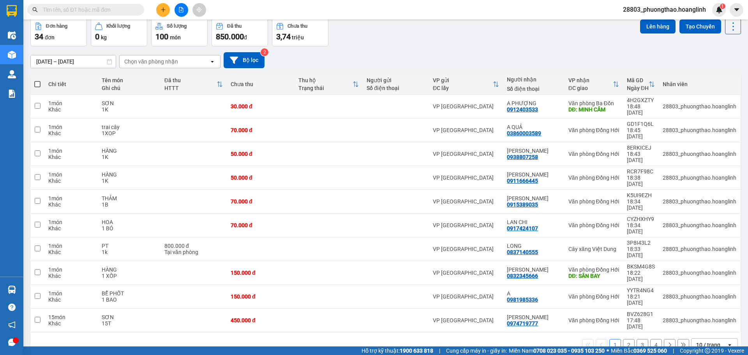
click at [176, 62] on div "Chọn văn phòng nhận" at bounding box center [151, 62] width 54 height 8
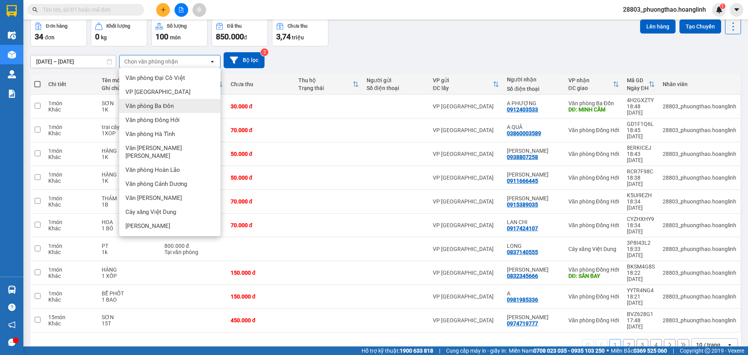
click at [175, 104] on div "Văn phòng Ba Đồn" at bounding box center [169, 106] width 101 height 14
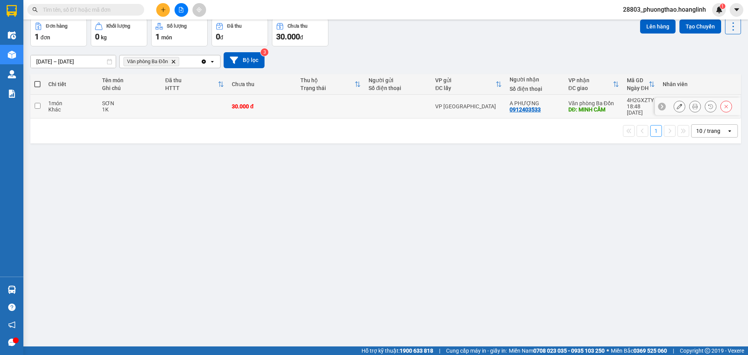
click at [276, 108] on td "30.000 đ" at bounding box center [262, 107] width 69 height 24
checkbox input "true"
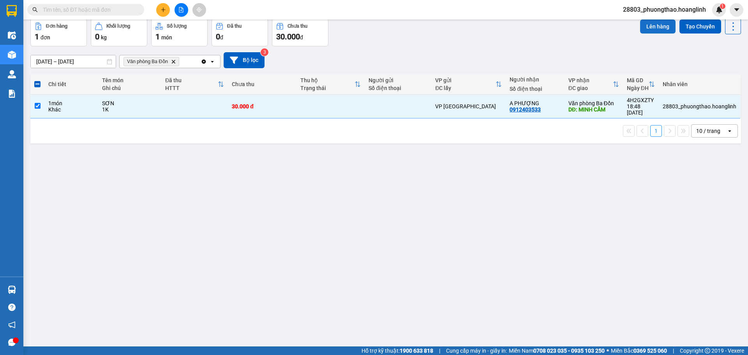
click at [651, 25] on button "Lên hàng" at bounding box center [657, 26] width 35 height 14
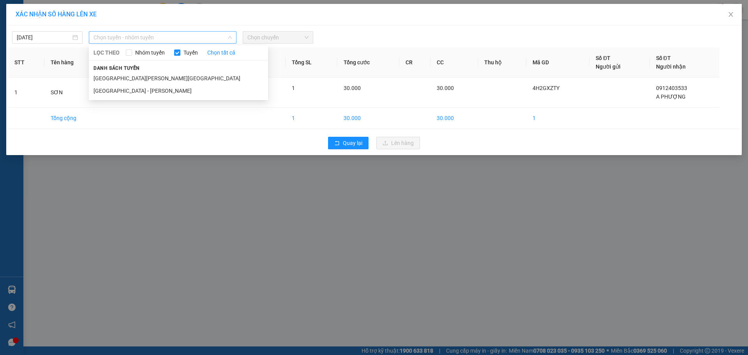
click at [119, 42] on span "Chọn tuyến - nhóm tuyến" at bounding box center [162, 38] width 138 height 12
click at [116, 90] on li "[GEOGRAPHIC_DATA] - [GEOGRAPHIC_DATA]" at bounding box center [178, 91] width 179 height 12
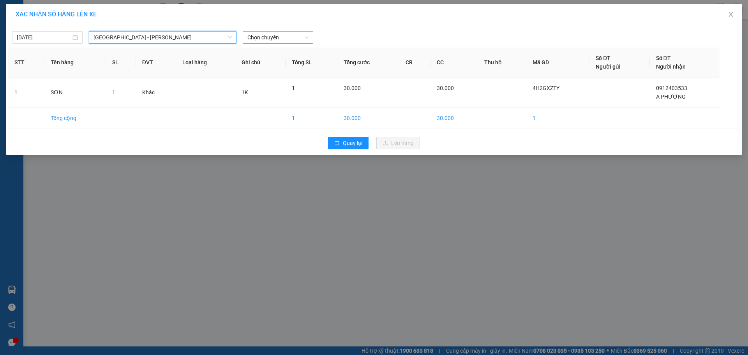
click at [274, 39] on span "Chọn chuyến" at bounding box center [277, 38] width 61 height 12
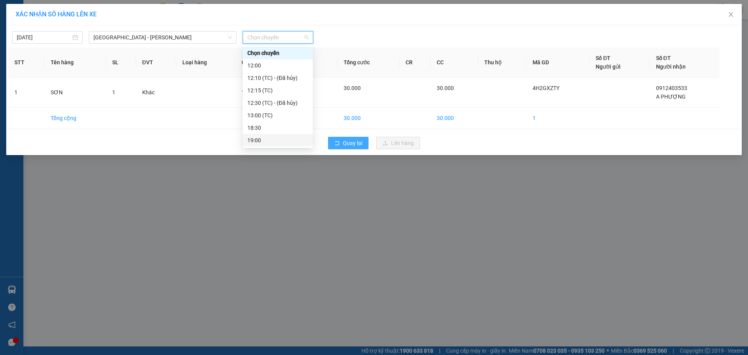
drag, startPoint x: 268, startPoint y: 137, endPoint x: 333, endPoint y: 150, distance: 66.7
click at [271, 141] on div "19:00" at bounding box center [277, 140] width 61 height 9
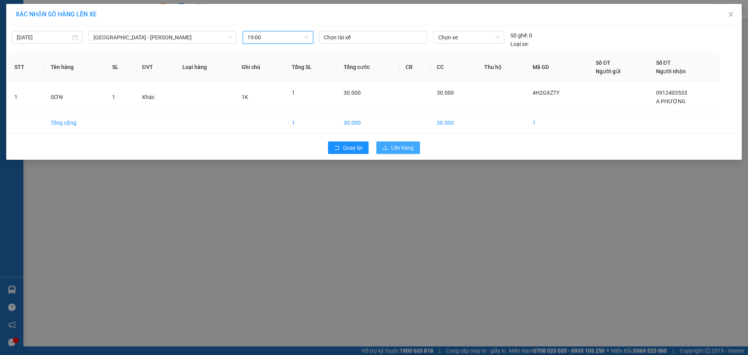
click at [386, 146] on icon "upload" at bounding box center [385, 147] width 5 height 4
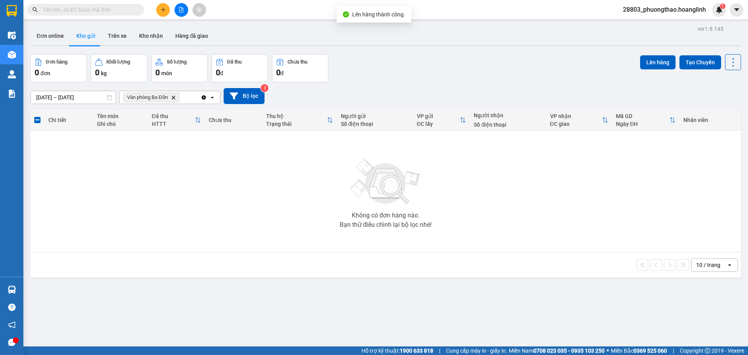
click at [173, 96] on icon "Văn phòng Ba Đồn, close by backspace" at bounding box center [173, 97] width 4 height 4
click at [173, 96] on div "Chọn văn phòng nhận" at bounding box center [151, 97] width 54 height 8
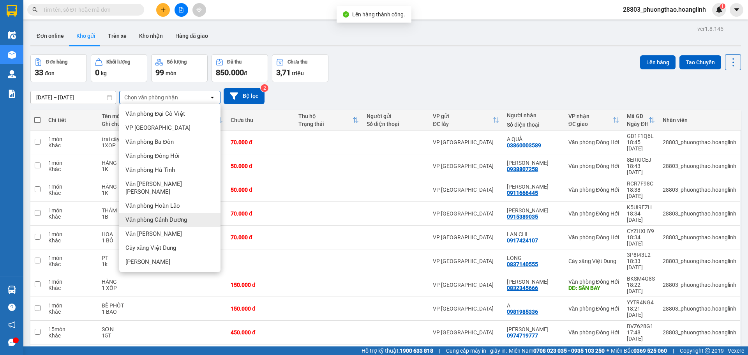
click at [170, 213] on div "Văn phòng Cảnh Dương" at bounding box center [169, 220] width 101 height 14
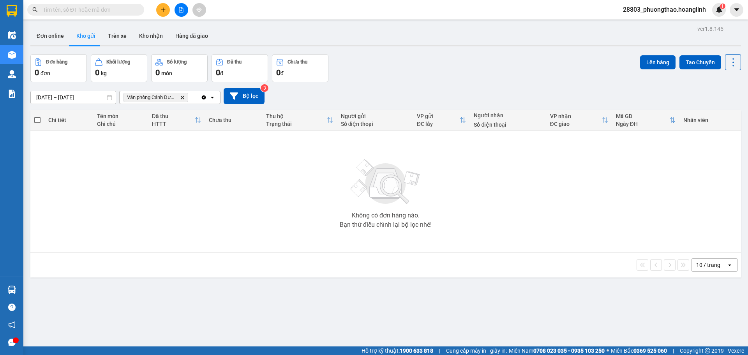
click at [185, 97] on span "Văn phòng Cảnh [PERSON_NAME]" at bounding box center [155, 97] width 65 height 9
click at [184, 97] on icon "Delete" at bounding box center [182, 97] width 5 height 5
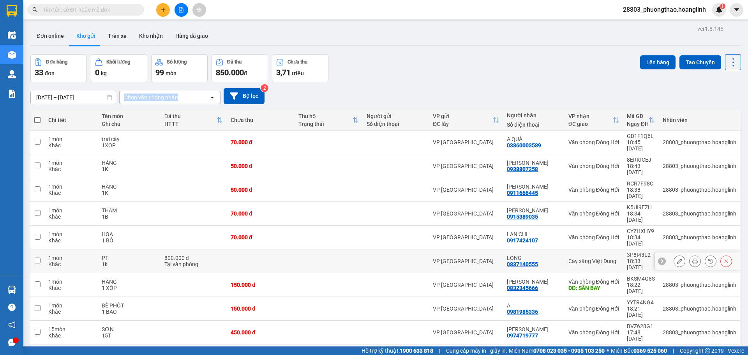
scroll to position [36, 0]
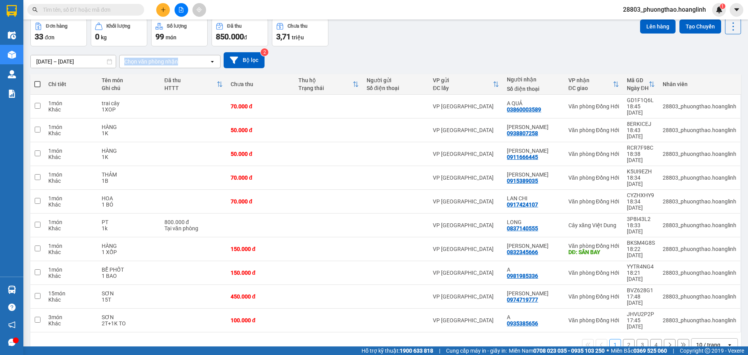
click at [623, 339] on button "2" at bounding box center [629, 345] width 12 height 12
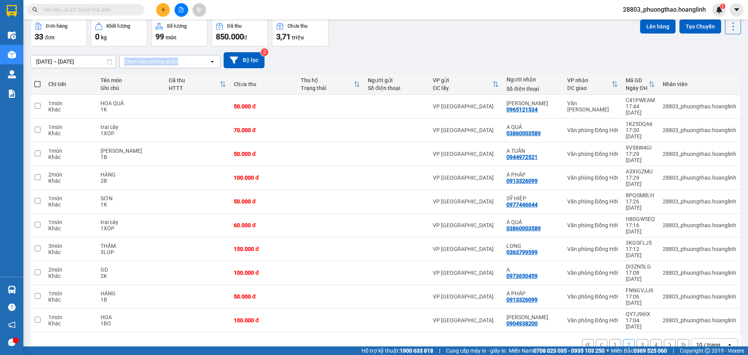
click at [636, 339] on button "3" at bounding box center [642, 345] width 12 height 12
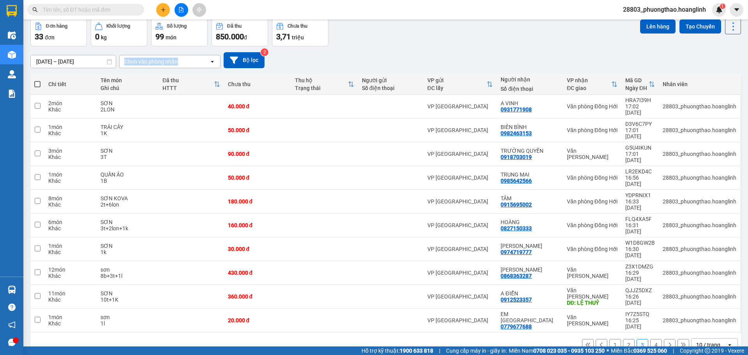
click at [652, 339] on button "4" at bounding box center [656, 345] width 12 height 12
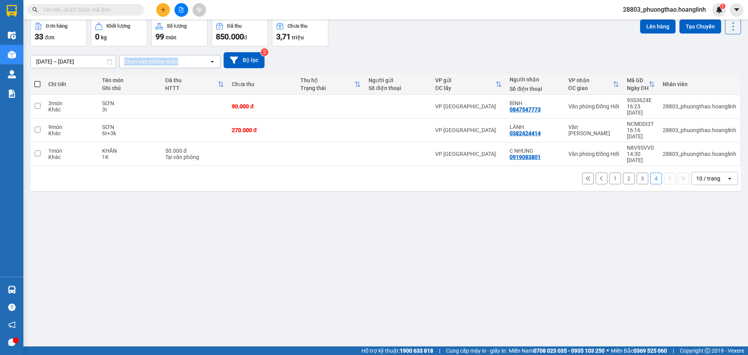
click at [611, 173] on button "1" at bounding box center [615, 179] width 12 height 12
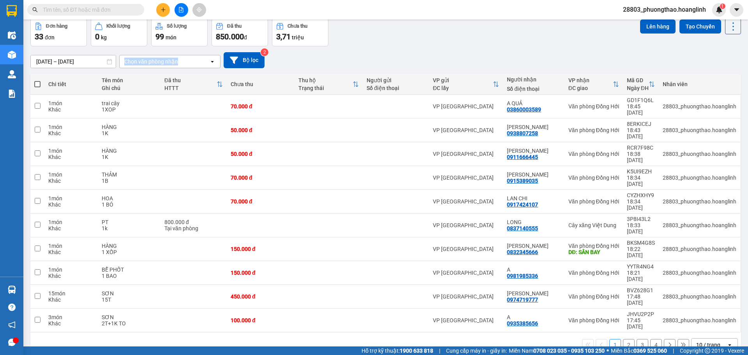
click at [160, 12] on button at bounding box center [163, 10] width 14 height 14
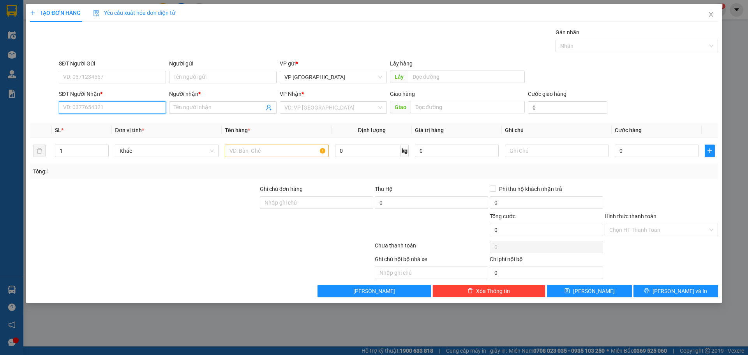
click at [111, 104] on input "SĐT Người Nhận *" at bounding box center [112, 107] width 107 height 12
type input "0913596881"
click at [130, 125] on div "0913596881 - VÕ VĂN THẮNG" at bounding box center [112, 123] width 98 height 9
type input "VÕ VĂN THẮNG"
type input "120.000"
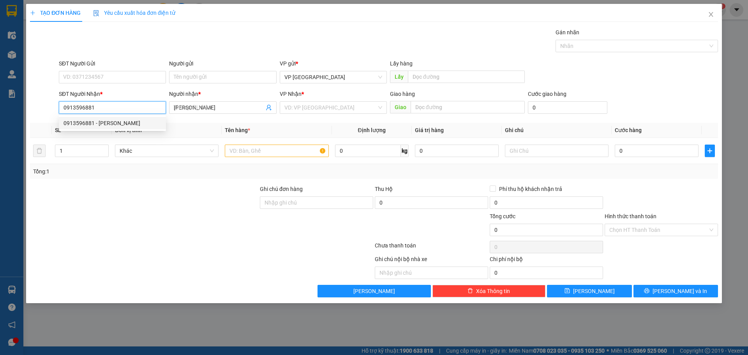
type input "120.000"
type input "0913596881"
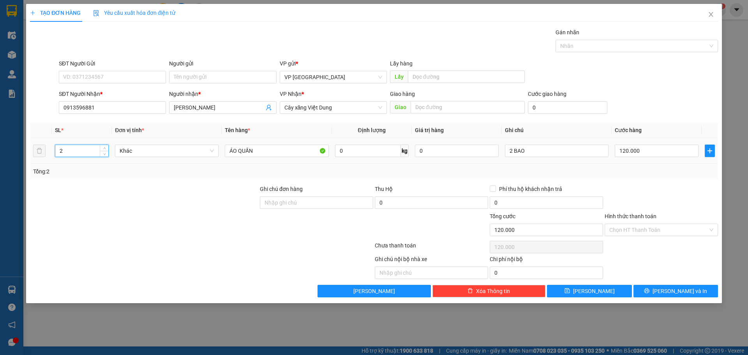
drag, startPoint x: 78, startPoint y: 150, endPoint x: 19, endPoint y: 157, distance: 59.2
click at [22, 157] on div "TẠO ĐƠN HÀNG Yêu cầu xuất hóa đơn điện tử Transit Pickup Surcharge Ids Transit …" at bounding box center [374, 177] width 748 height 355
type input "1"
type input "D"
type input "ĐIỆN THOẠI"
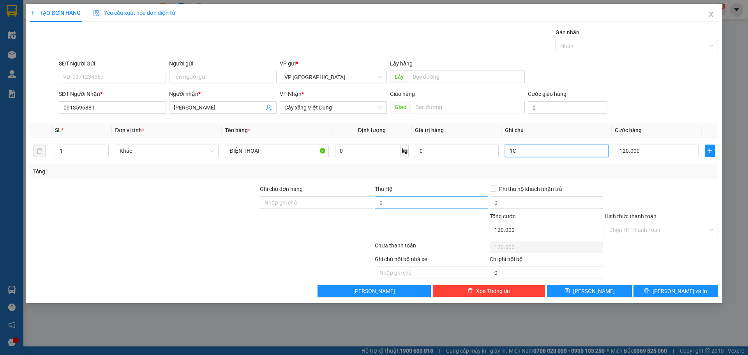
type input "1C"
type input "8"
type input "80"
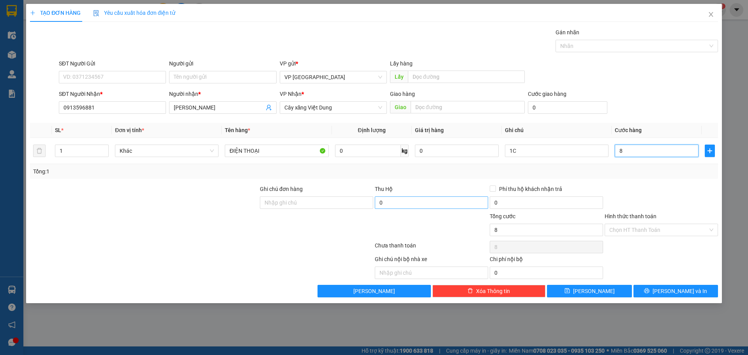
type input "80"
type input "80.000"
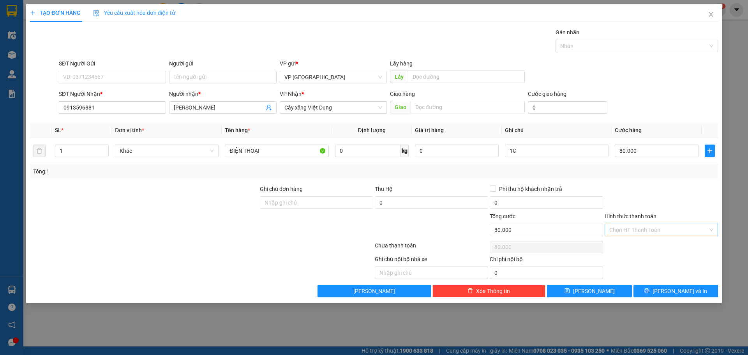
click at [644, 234] on input "Hình thức thanh toán" at bounding box center [658, 230] width 99 height 12
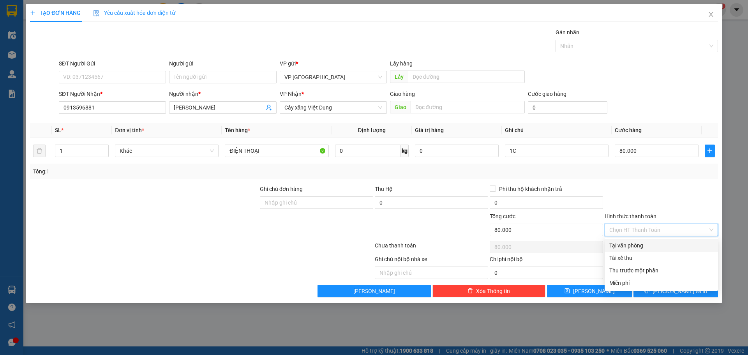
click at [643, 244] on div "Tại văn phòng" at bounding box center [661, 245] width 104 height 9
type input "0"
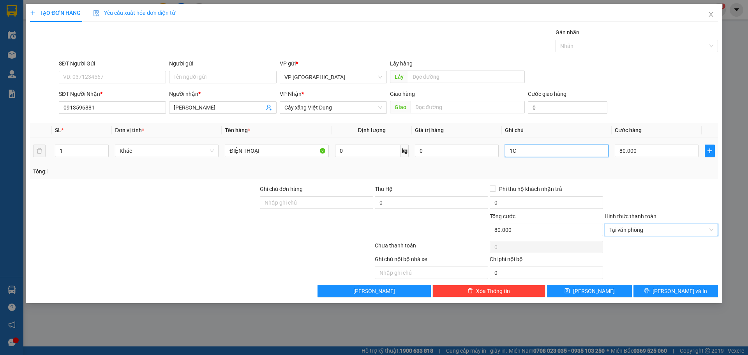
click at [539, 156] on input "1C" at bounding box center [557, 151] width 104 height 12
click at [529, 154] on input "1C CŨ" at bounding box center [557, 151] width 104 height 12
type input "1C CŨ"
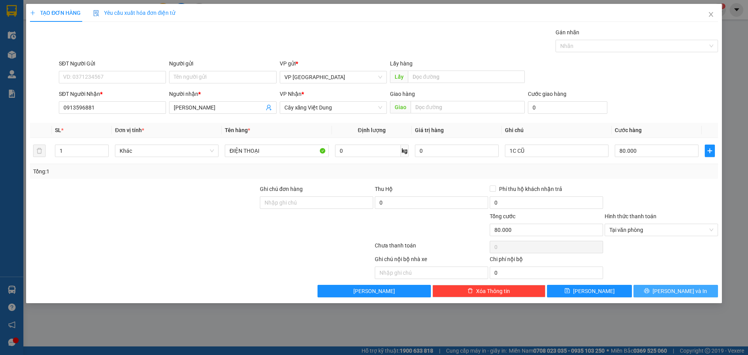
click at [654, 289] on button "[PERSON_NAME] và In" at bounding box center [675, 291] width 85 height 12
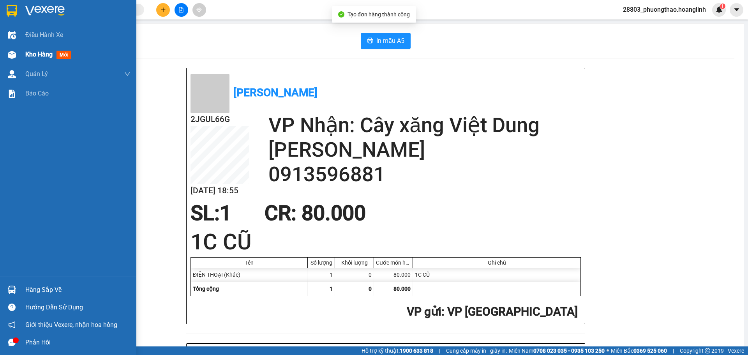
click at [37, 48] on div "Kho hàng mới" at bounding box center [77, 54] width 105 height 19
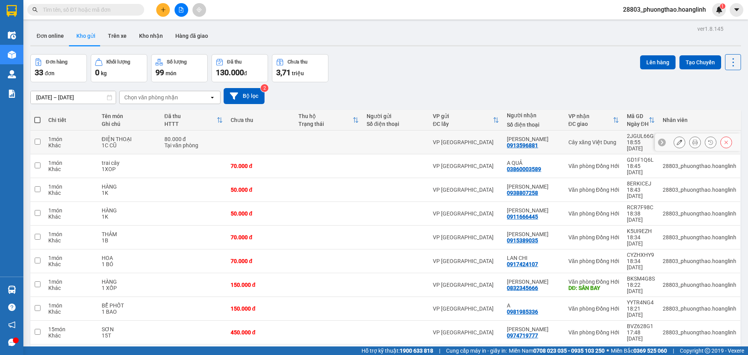
click at [301, 154] on td at bounding box center [328, 166] width 68 height 24
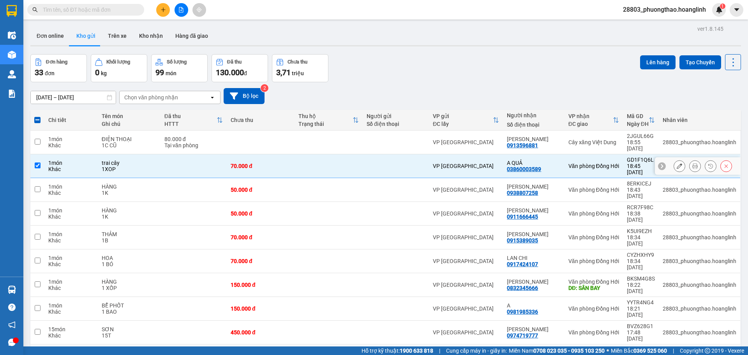
click at [329, 154] on td at bounding box center [328, 166] width 68 height 24
checkbox input "false"
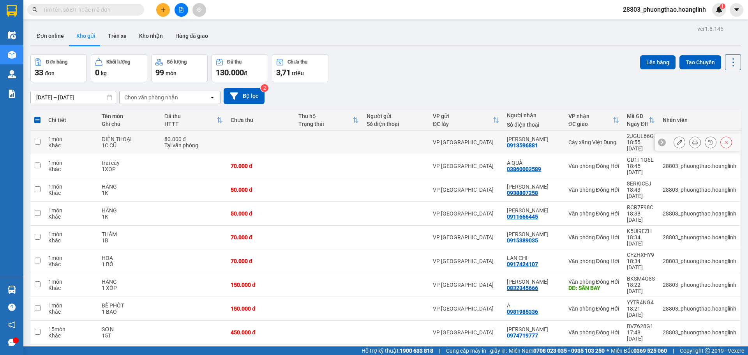
click at [326, 140] on td at bounding box center [328, 142] width 68 height 24
checkbox input "true"
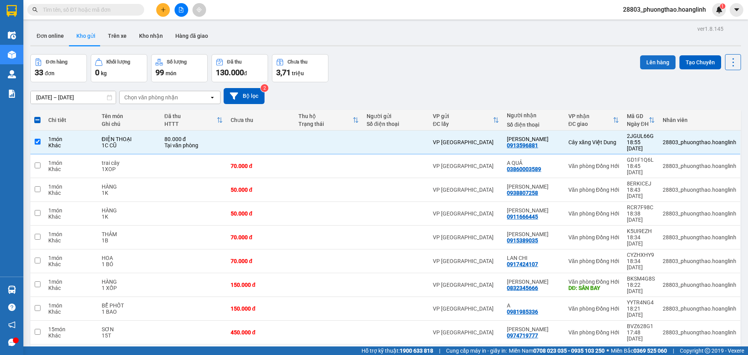
click at [656, 61] on button "Lên hàng" at bounding box center [657, 62] width 35 height 14
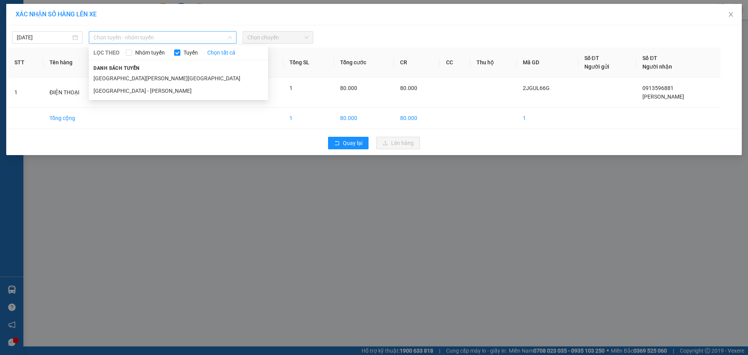
click at [150, 39] on span "Chọn tuyến - nhóm tuyến" at bounding box center [162, 38] width 138 height 12
click at [147, 87] on li "[GEOGRAPHIC_DATA] - [GEOGRAPHIC_DATA]" at bounding box center [178, 91] width 179 height 12
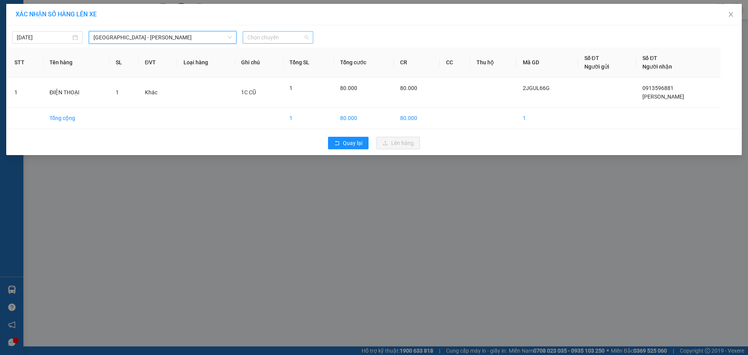
click at [278, 35] on span "Chọn chuyến" at bounding box center [277, 38] width 61 height 12
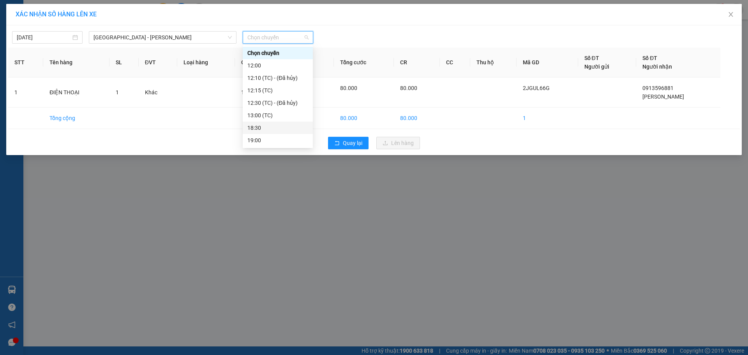
click at [275, 125] on div "18:30" at bounding box center [277, 127] width 61 height 9
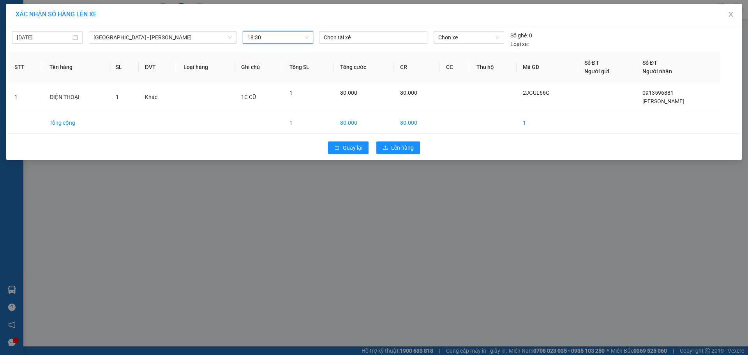
drag, startPoint x: 284, startPoint y: 37, endPoint x: 264, endPoint y: 76, distance: 44.2
click at [283, 37] on span "18:30" at bounding box center [277, 38] width 61 height 12
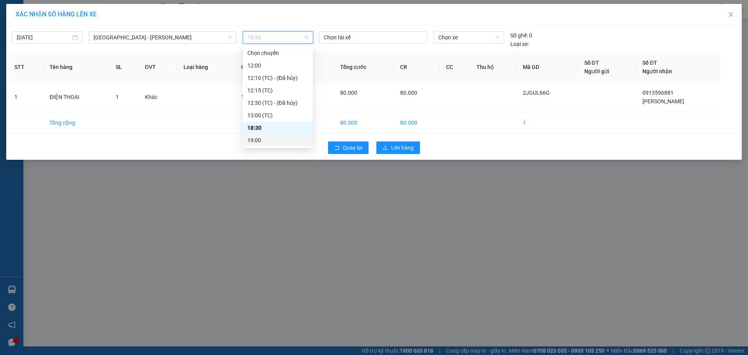
drag, startPoint x: 271, startPoint y: 139, endPoint x: 287, endPoint y: 152, distance: 20.3
click at [273, 144] on div "19:00" at bounding box center [277, 140] width 61 height 9
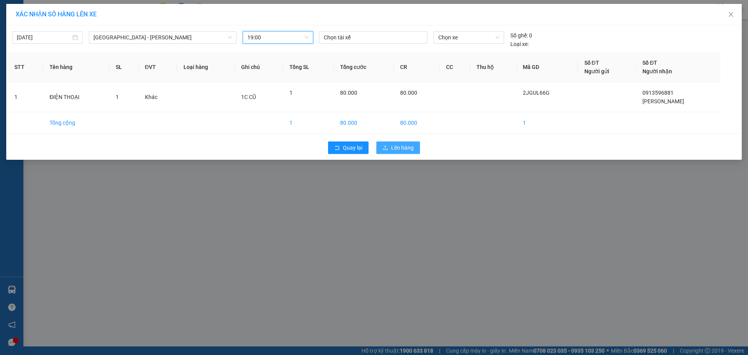
click at [396, 150] on span "Lên hàng" at bounding box center [402, 147] width 23 height 9
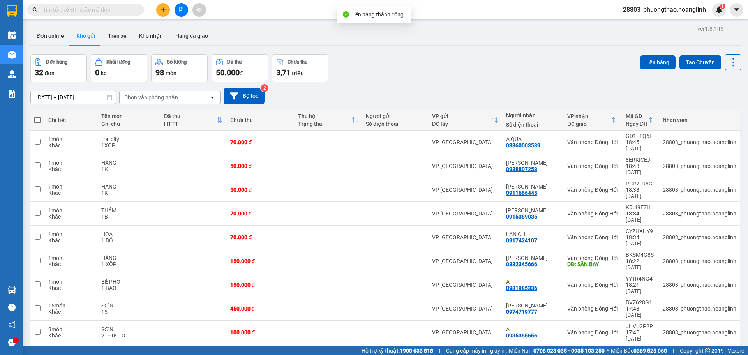
click at [183, 99] on div "Chọn văn phòng nhận" at bounding box center [165, 97] width 90 height 12
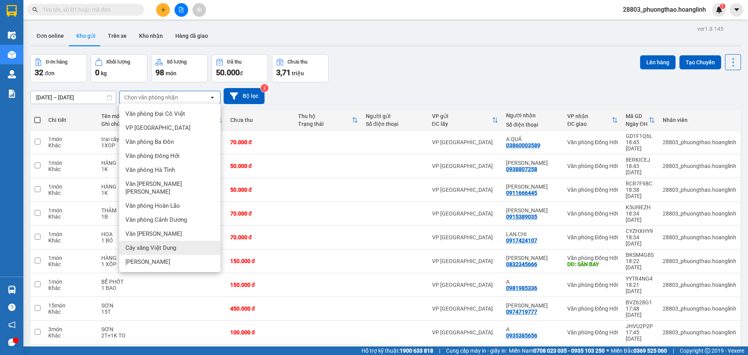
click at [159, 244] on span "Cây xăng Việt Dung" at bounding box center [150, 248] width 51 height 8
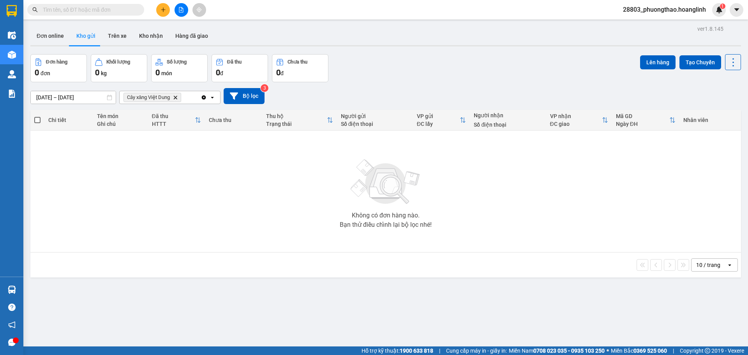
click at [174, 101] on span "Cây xăng Việt Dung Delete" at bounding box center [152, 97] width 58 height 9
click at [175, 96] on icon "Cây xăng Việt Dung, close by backspace" at bounding box center [176, 97] width 4 height 4
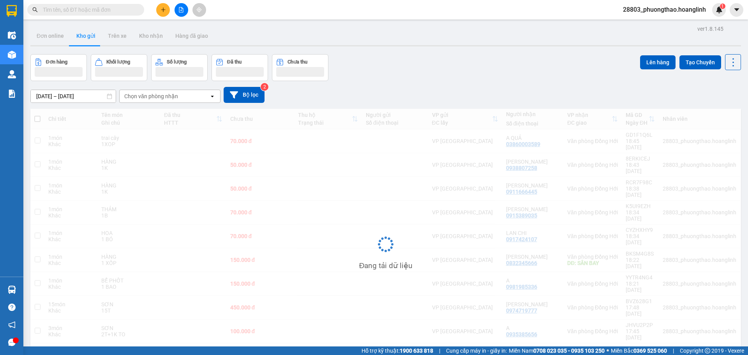
click at [181, 11] on icon "file-add" at bounding box center [180, 9] width 5 height 5
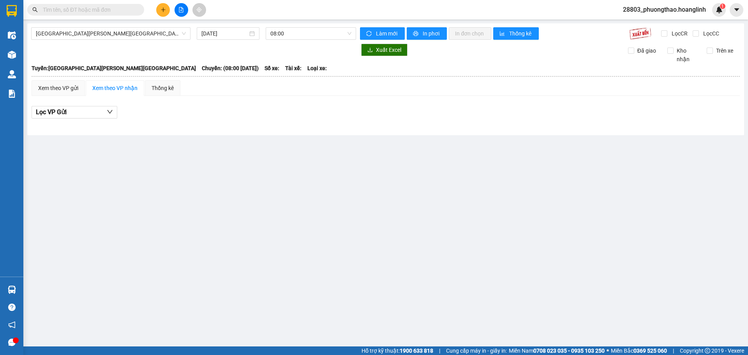
drag, startPoint x: 92, startPoint y: 26, endPoint x: 81, endPoint y: 41, distance: 17.5
click at [90, 28] on div "Quảng Bình - Hà Nội 15/09/2025 08:00 Làm mới In phơi In đơn chọn Thống kê Lọc C…" at bounding box center [385, 79] width 717 height 112
click at [67, 32] on span "[GEOGRAPHIC_DATA] - [GEOGRAPHIC_DATA]" at bounding box center [111, 34] width 150 height 12
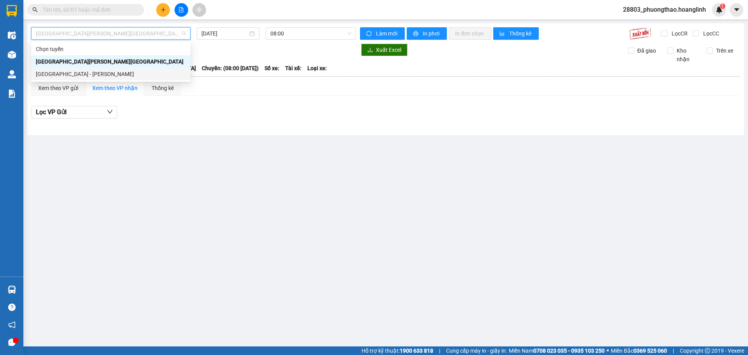
click at [60, 73] on div "[GEOGRAPHIC_DATA] - [GEOGRAPHIC_DATA]" at bounding box center [111, 74] width 150 height 9
type input "[DATE]"
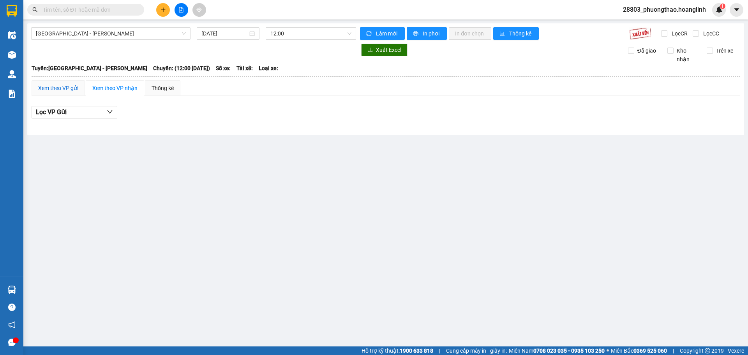
click at [59, 86] on div "Xem theo VP gửi" at bounding box center [58, 88] width 40 height 9
click at [271, 32] on span "12:00" at bounding box center [310, 34] width 81 height 12
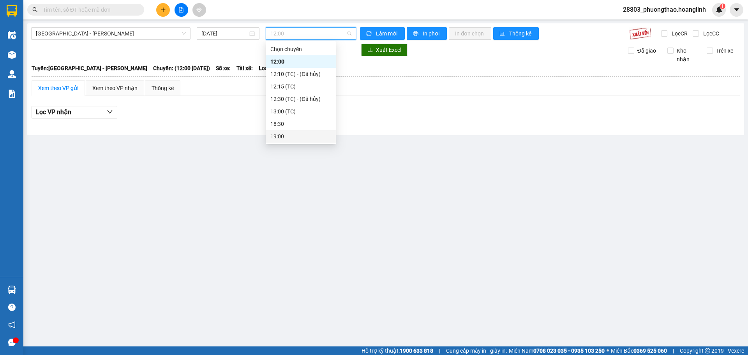
click at [290, 132] on div "19:00" at bounding box center [301, 136] width 70 height 12
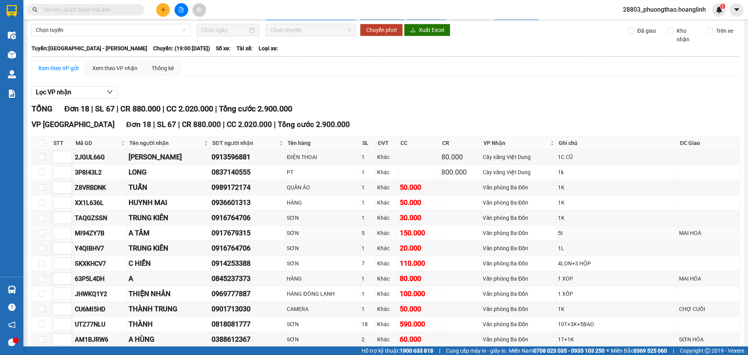
scroll to position [137, 0]
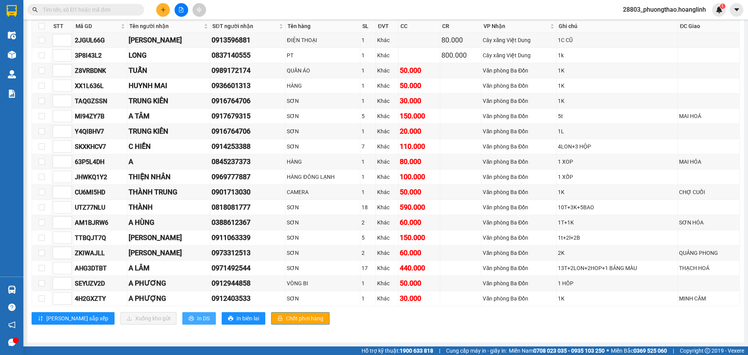
click at [197, 314] on span "In DS" at bounding box center [203, 318] width 12 height 9
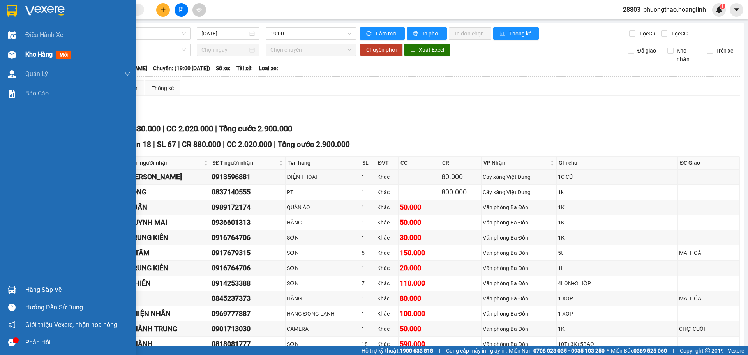
click at [34, 53] on span "Kho hàng" at bounding box center [38, 54] width 27 height 7
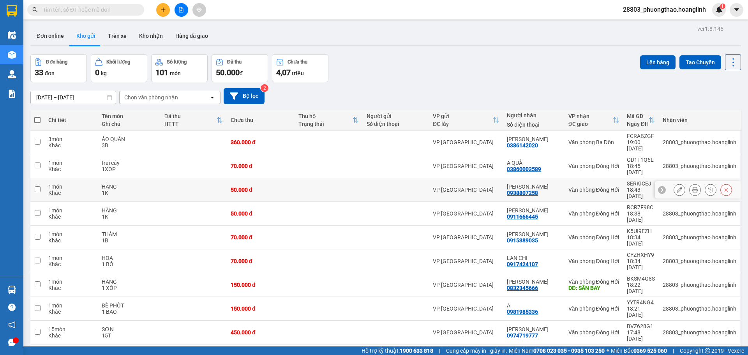
scroll to position [36, 0]
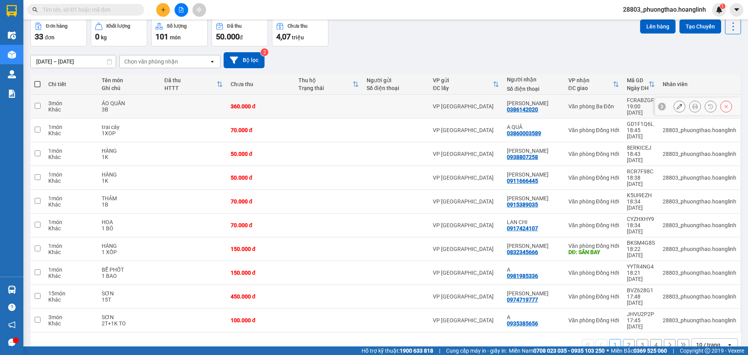
click at [386, 99] on td at bounding box center [396, 107] width 66 height 24
checkbox input "true"
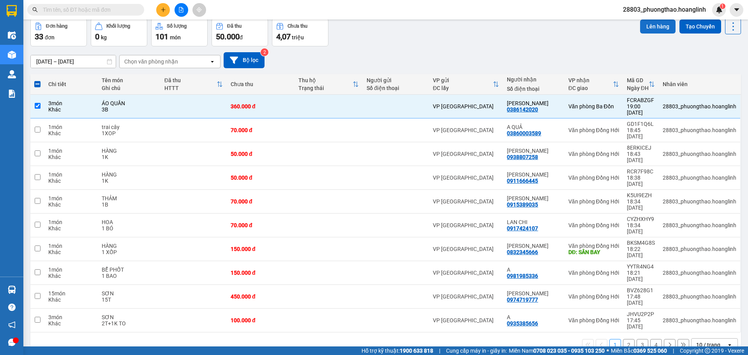
click at [645, 30] on button "Lên hàng" at bounding box center [657, 26] width 35 height 14
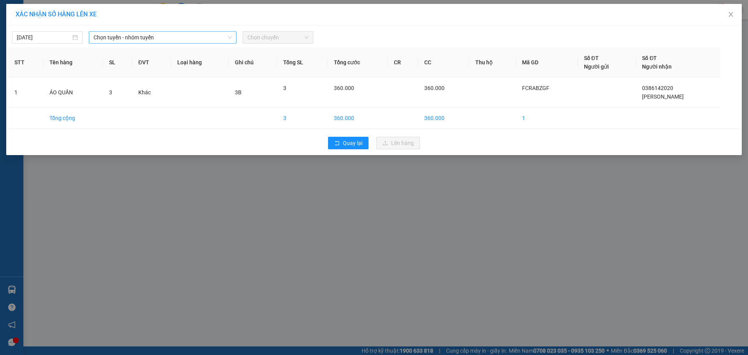
click at [137, 37] on span "Chọn tuyến - nhóm tuyến" at bounding box center [162, 38] width 138 height 12
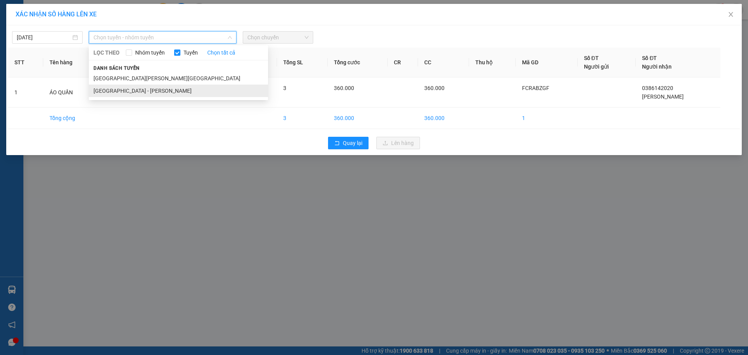
click at [145, 93] on li "[GEOGRAPHIC_DATA] - [GEOGRAPHIC_DATA]" at bounding box center [178, 91] width 179 height 12
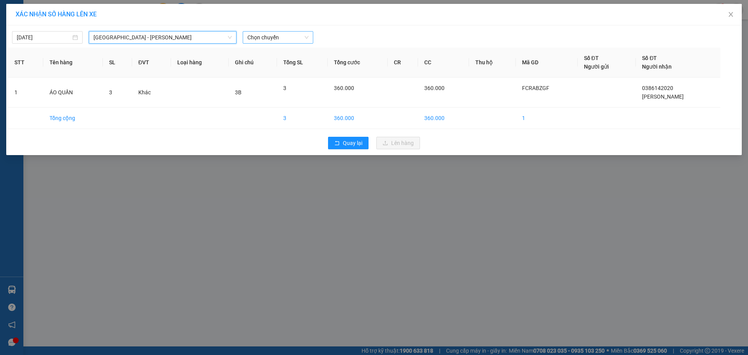
click at [272, 34] on span "Chọn chuyến" at bounding box center [277, 38] width 61 height 12
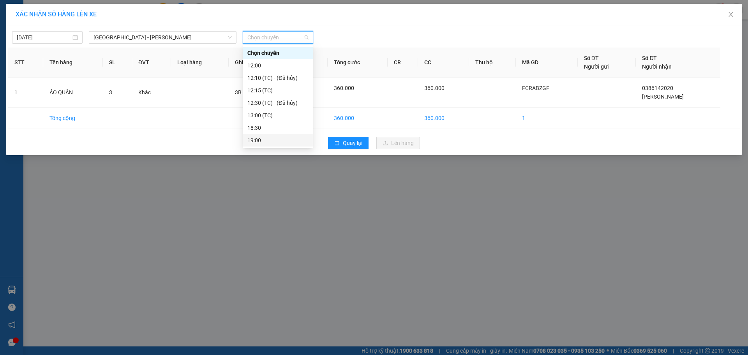
drag, startPoint x: 272, startPoint y: 127, endPoint x: 275, endPoint y: 139, distance: 12.1
click at [275, 139] on div "Chọn chuyến 12:00 12:10 (TC) - (Đã hủy) 12:15 (TC) 12:30 (TC) - (Đã hủy) 13:00 …" at bounding box center [278, 109] width 70 height 125
click at [275, 139] on div "19:00" at bounding box center [277, 140] width 61 height 9
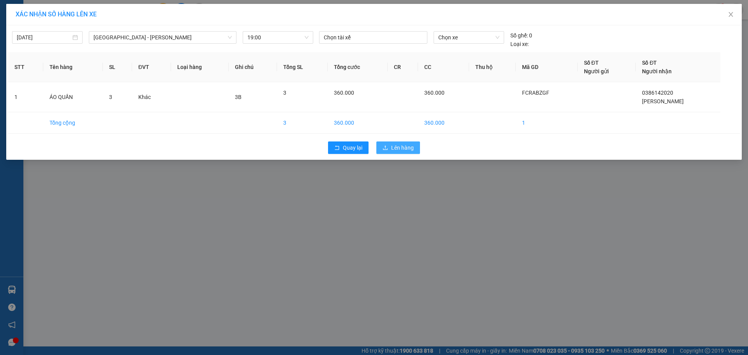
click at [384, 144] on button "Lên hàng" at bounding box center [398, 147] width 44 height 12
